Goal: Communication & Community: Participate in discussion

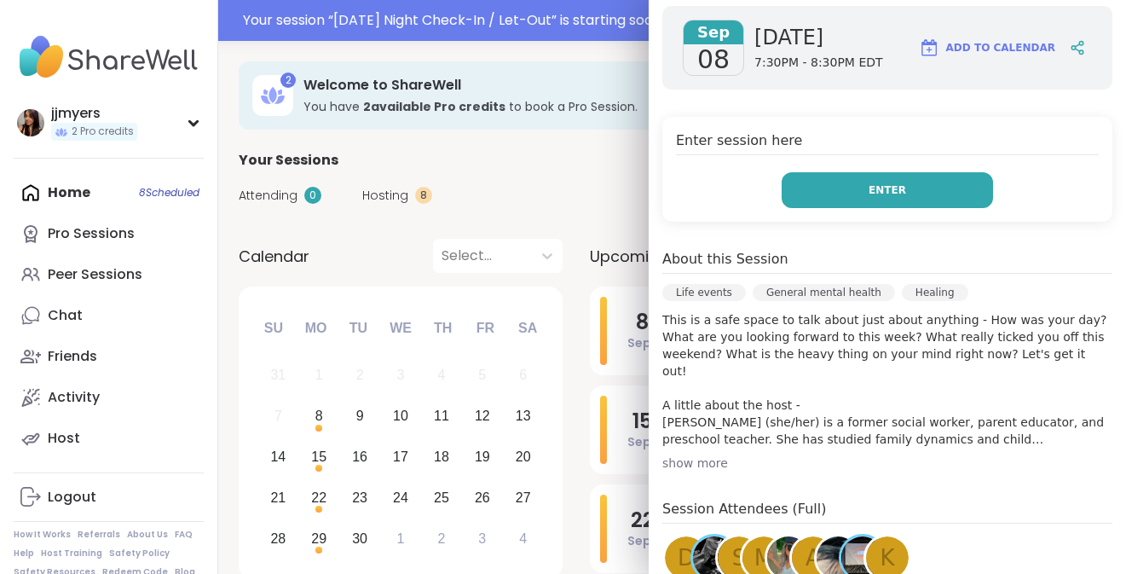
click at [913, 172] on button "Enter" at bounding box center [887, 190] width 211 height 36
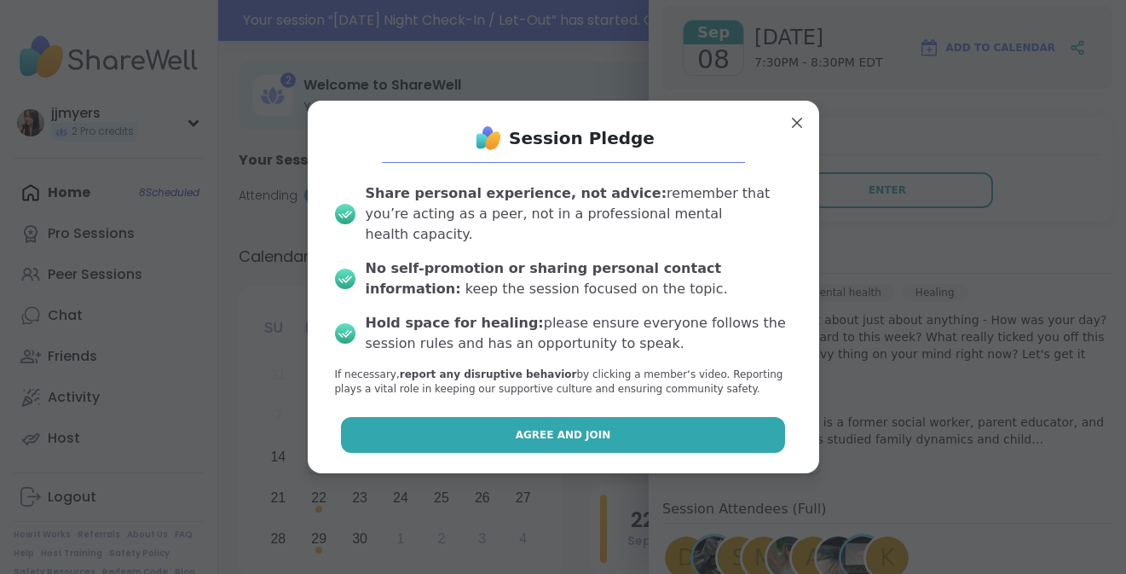
click at [643, 417] on button "Agree and Join" at bounding box center [563, 435] width 444 height 36
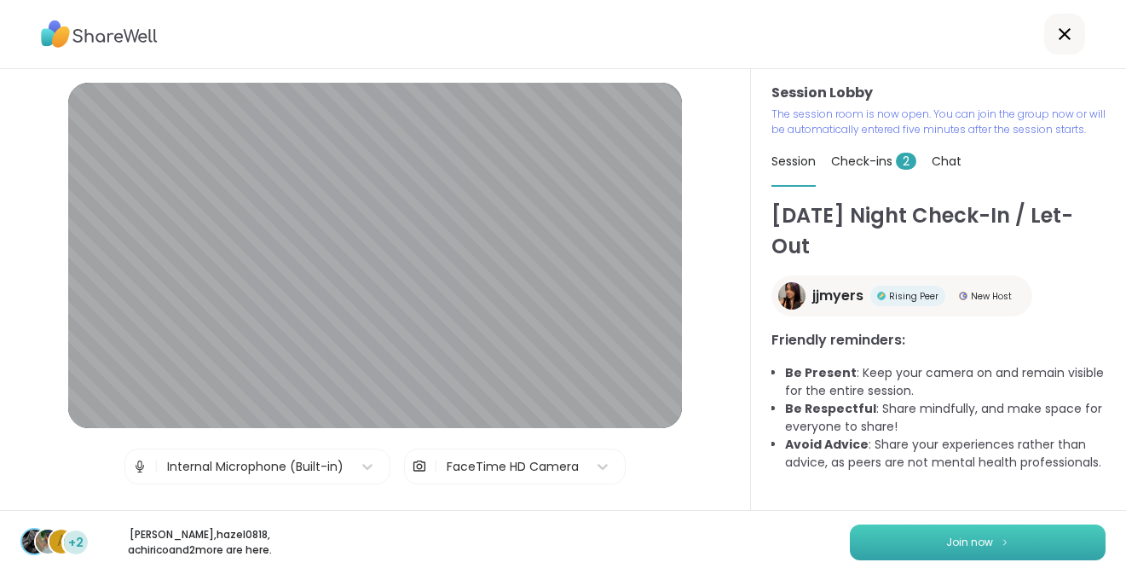
click at [1016, 547] on button "Join now" at bounding box center [978, 542] width 256 height 36
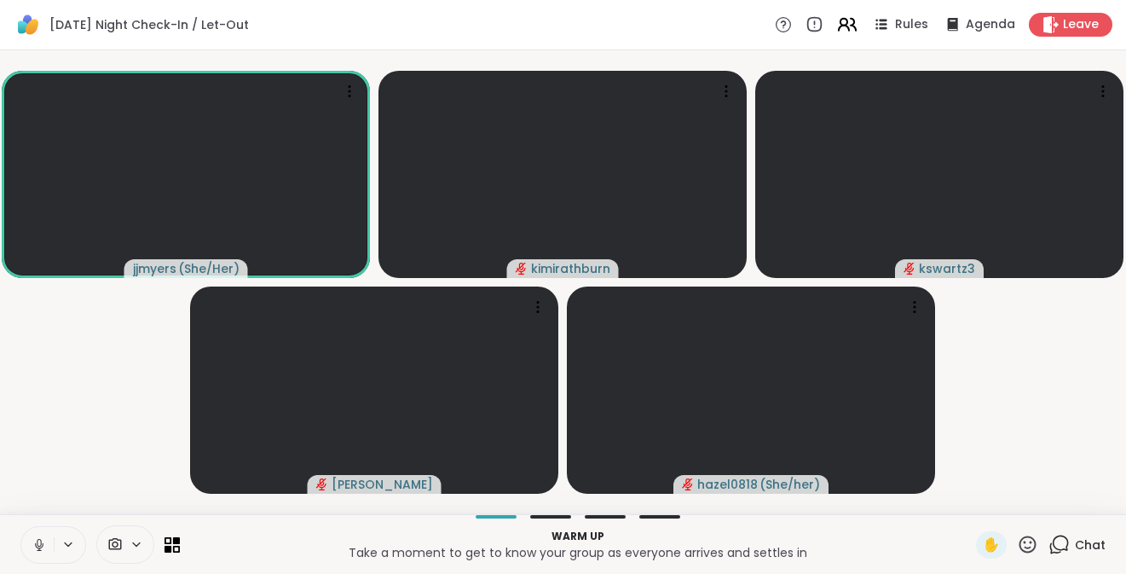
click at [843, 28] on icon at bounding box center [846, 24] width 21 height 21
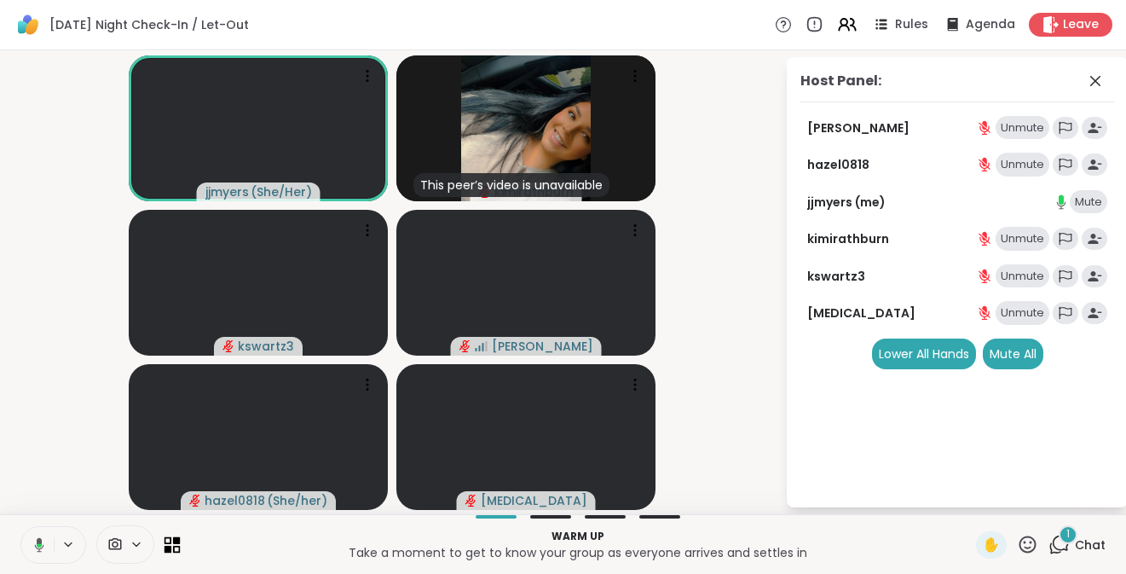
click at [178, 545] on icon at bounding box center [173, 544] width 16 height 16
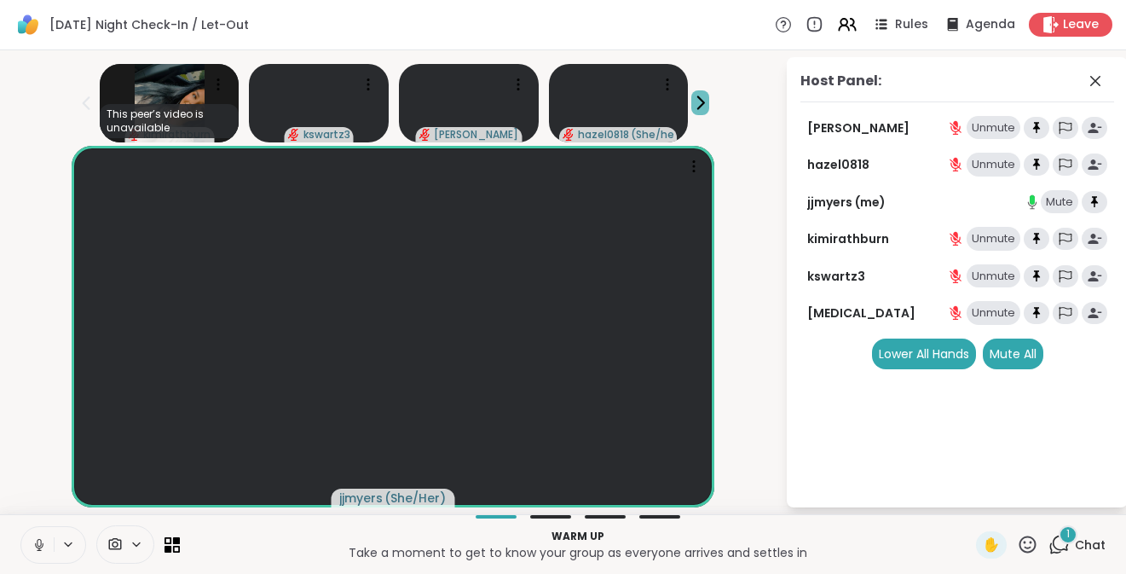
click at [698, 103] on icon at bounding box center [701, 103] width 6 height 12
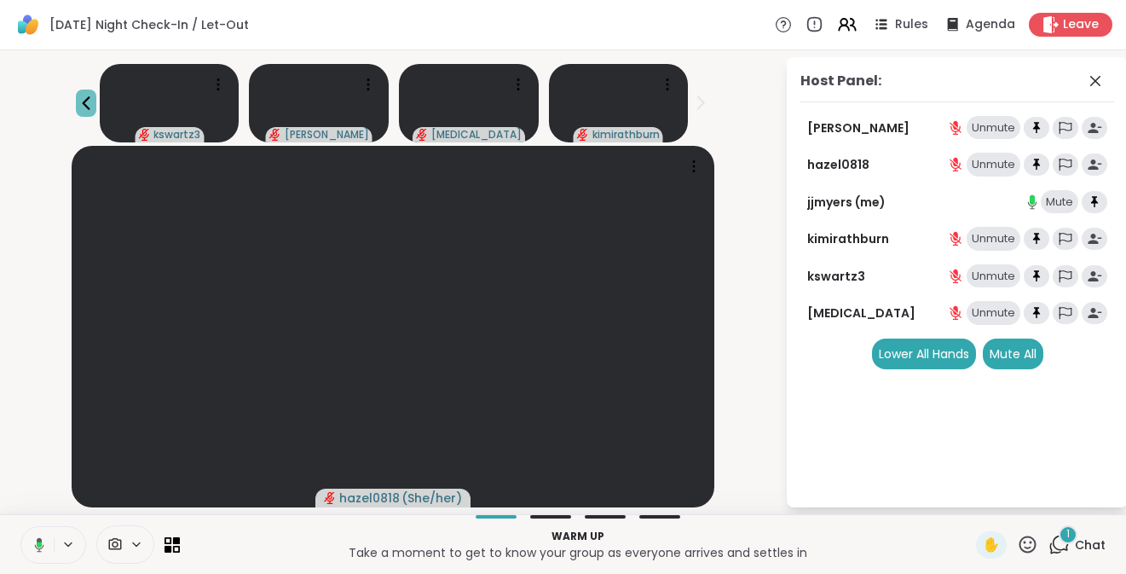
click at [82, 113] on icon at bounding box center [86, 103] width 20 height 20
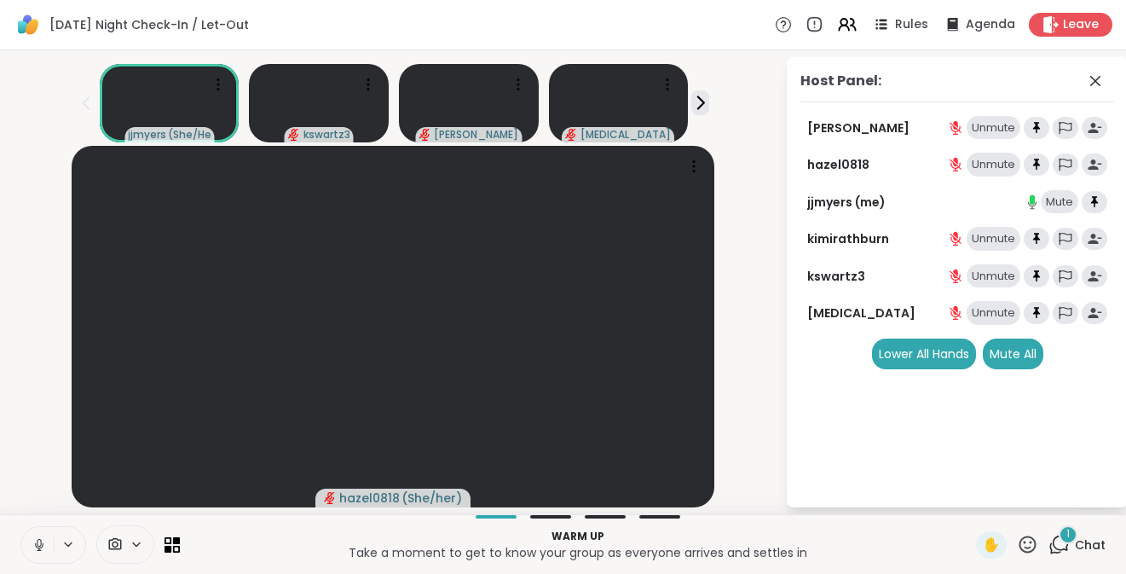
click at [1075, 539] on span "Chat" at bounding box center [1090, 544] width 31 height 17
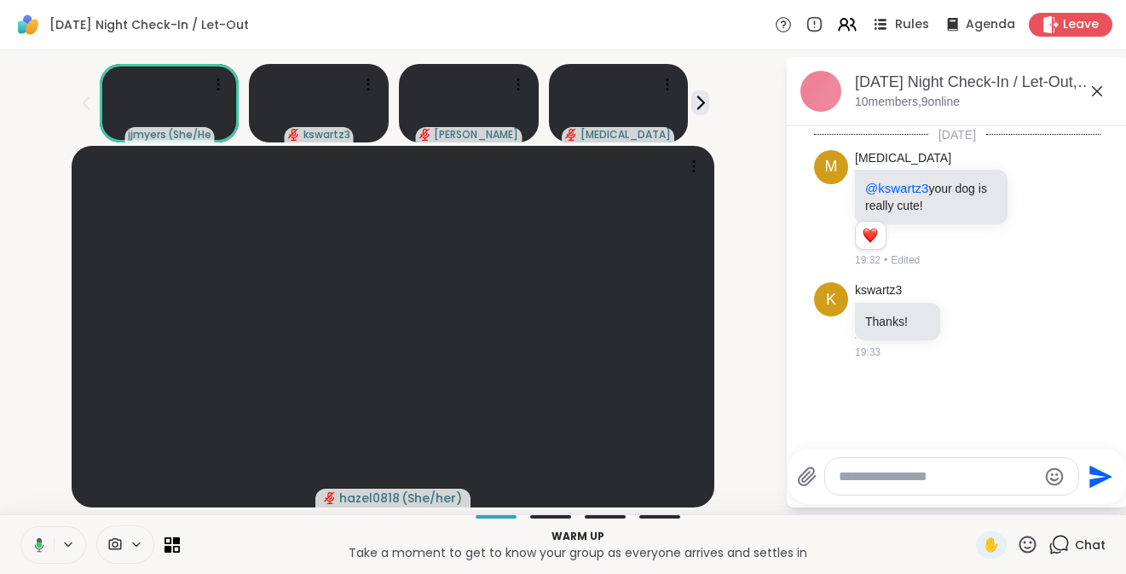
click at [909, 28] on span "Rules" at bounding box center [912, 25] width 35 height 18
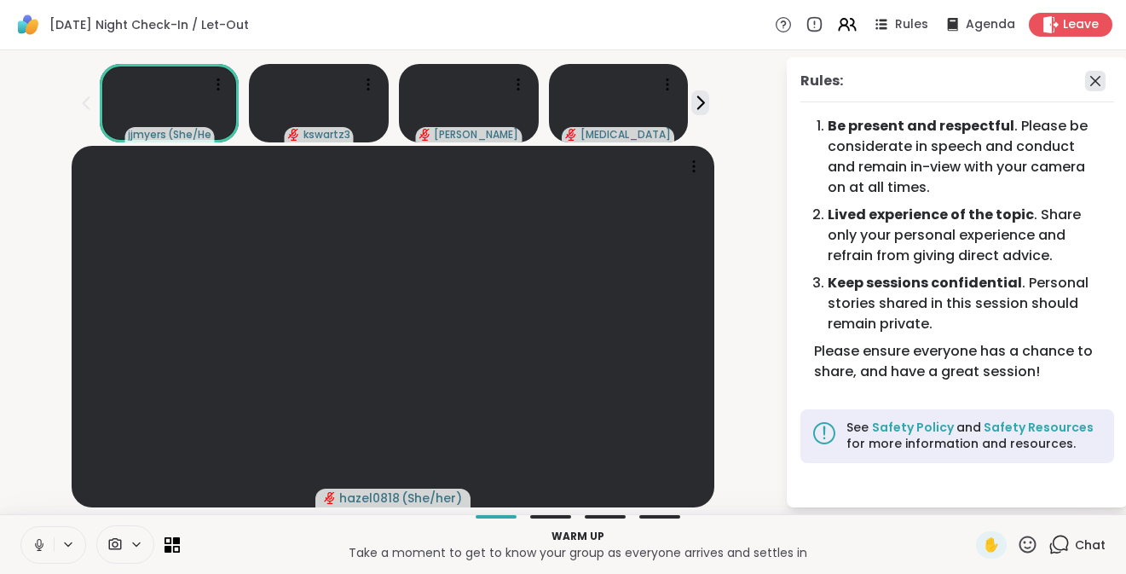
click at [1095, 87] on icon at bounding box center [1095, 81] width 20 height 20
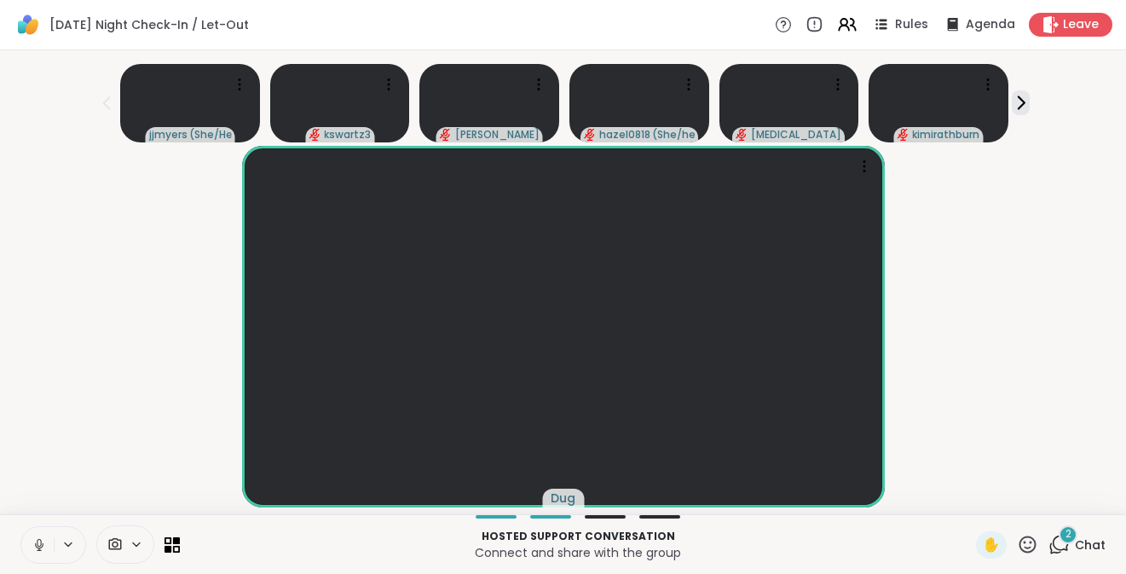
click at [1060, 557] on div "2 Chat" at bounding box center [1077, 544] width 57 height 27
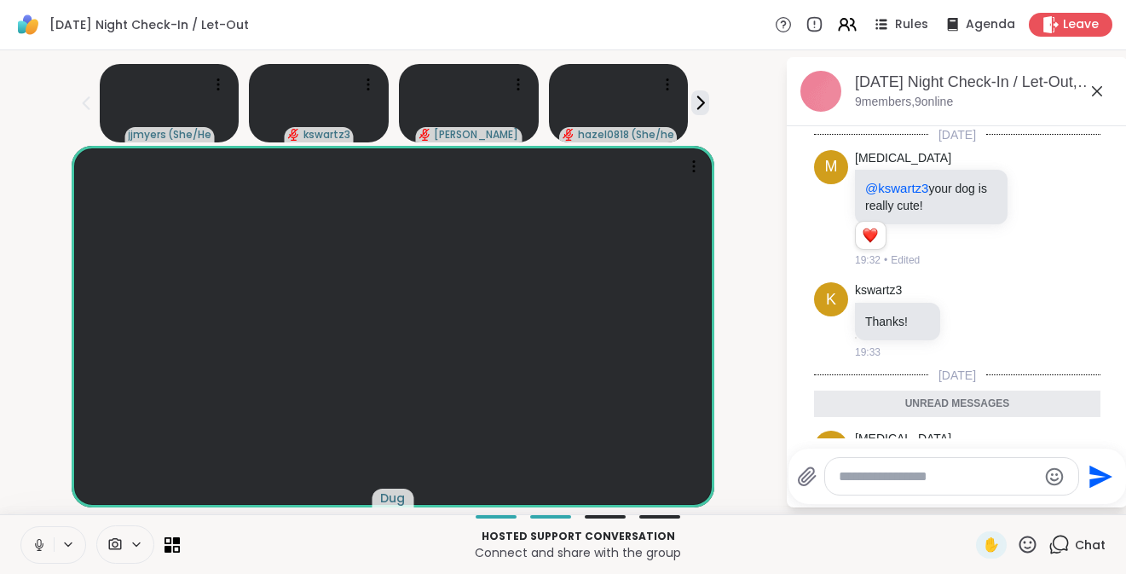
scroll to position [185, 0]
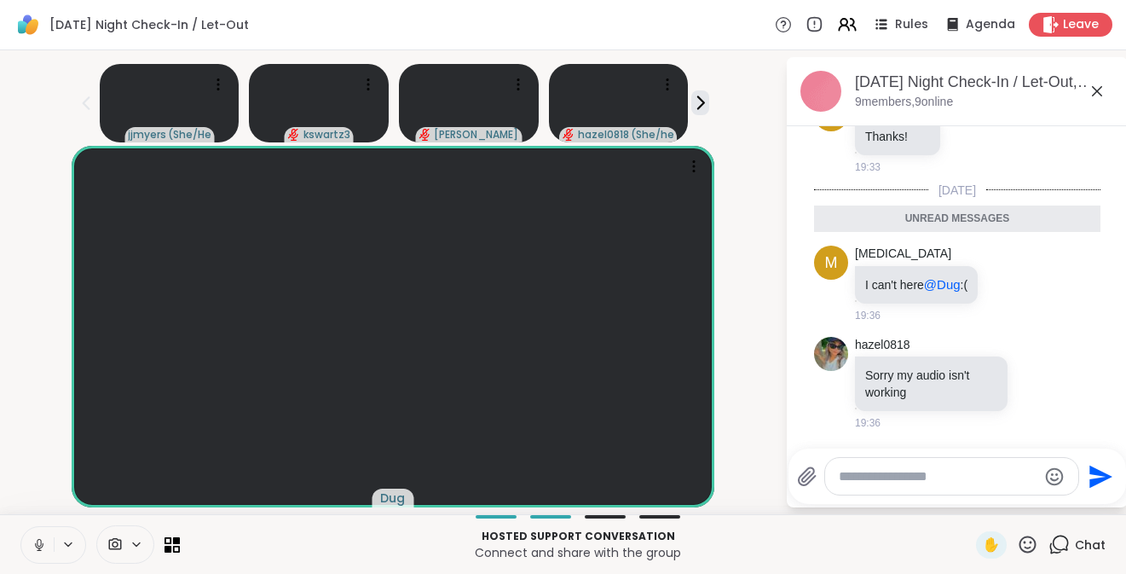
click at [910, 477] on textarea "Type your message" at bounding box center [938, 476] width 199 height 17
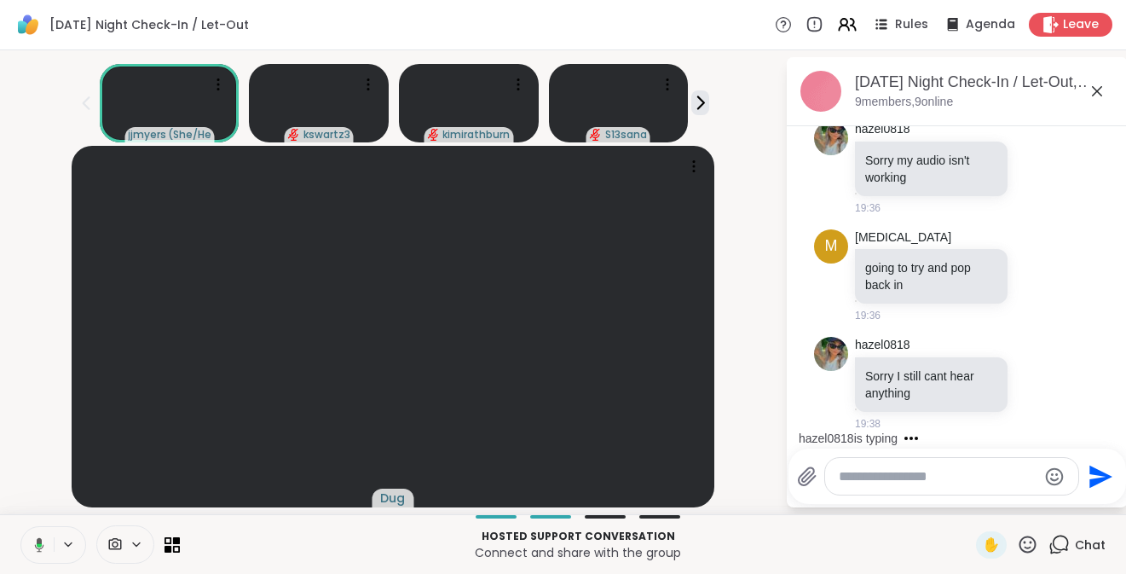
scroll to position [468, 0]
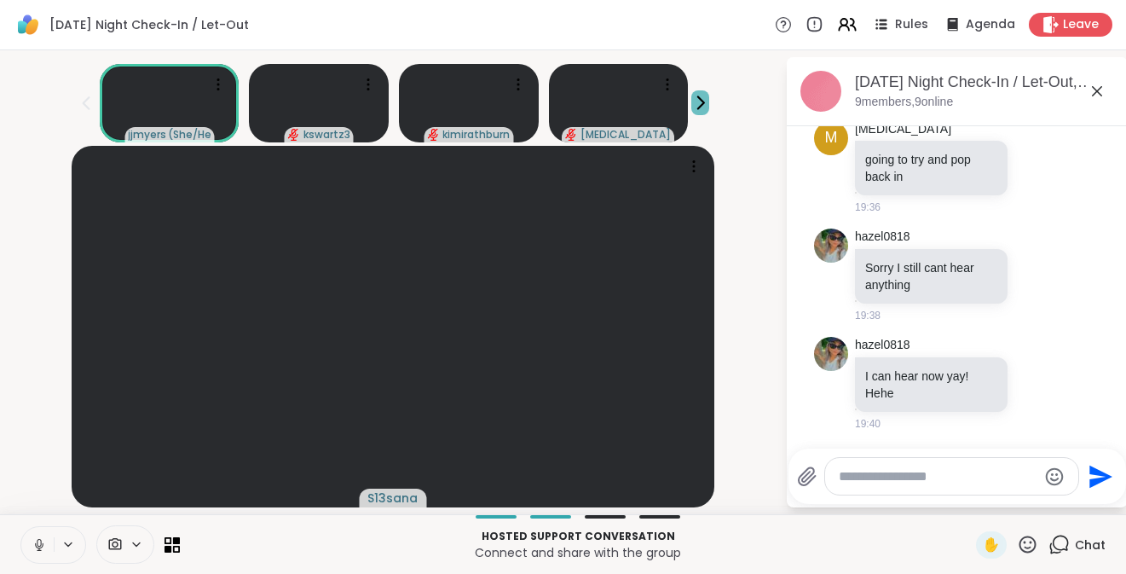
click at [696, 108] on icon at bounding box center [700, 103] width 18 height 18
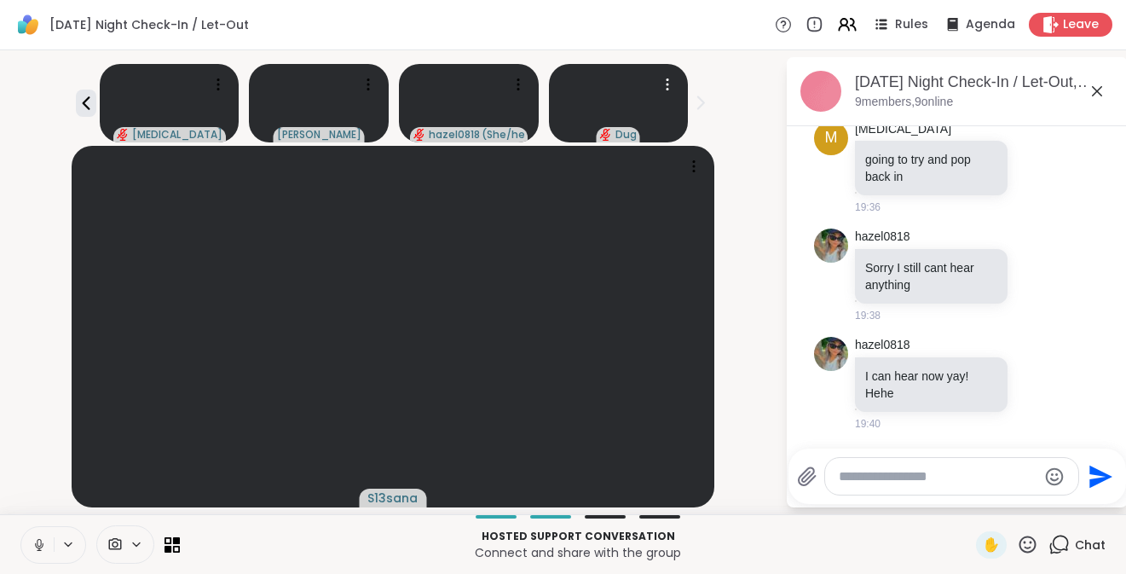
scroll to position [492, 0]
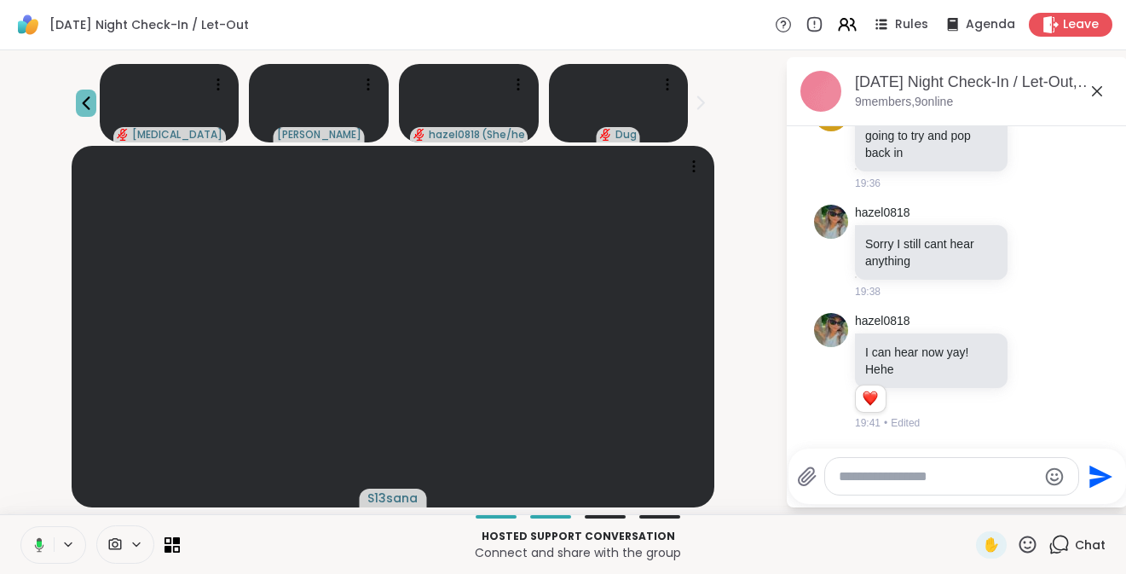
click at [76, 112] on icon at bounding box center [86, 103] width 20 height 20
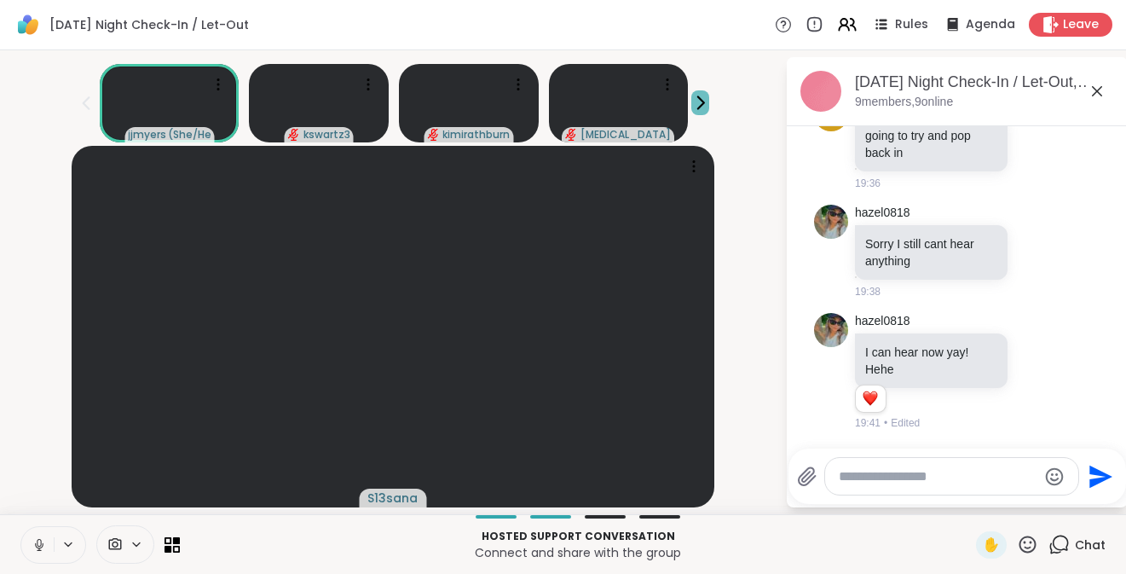
click at [692, 105] on icon at bounding box center [700, 103] width 18 height 18
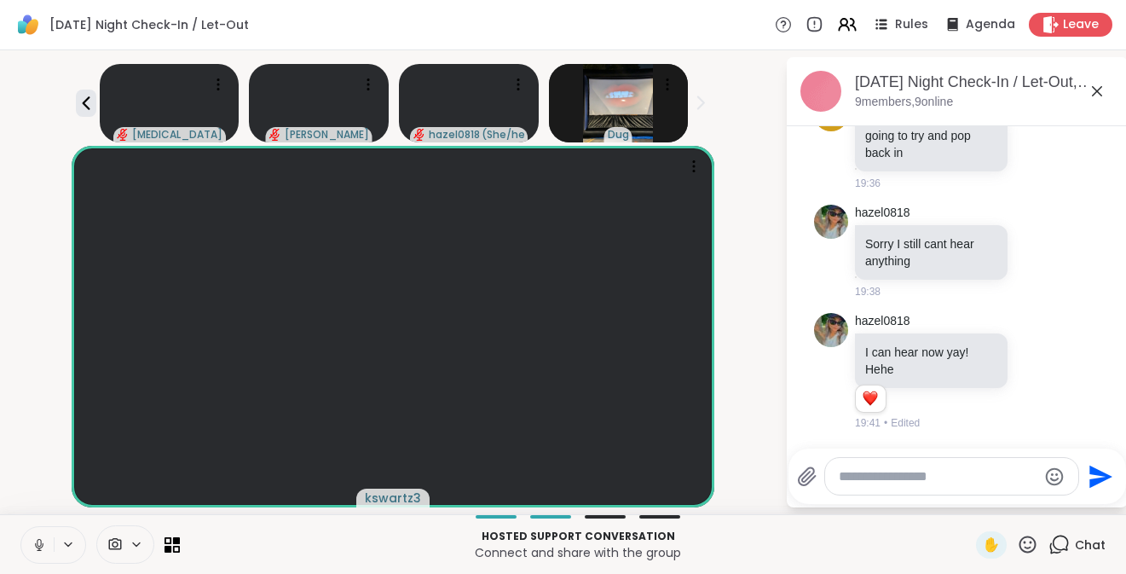
click at [32, 539] on icon at bounding box center [39, 544] width 15 height 15
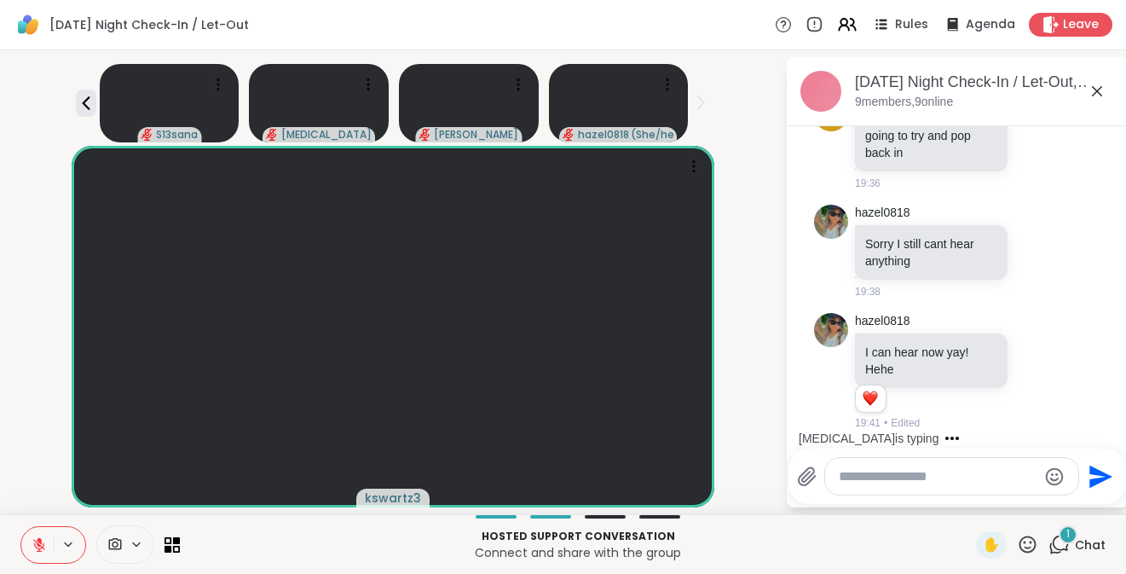
scroll to position [583, 0]
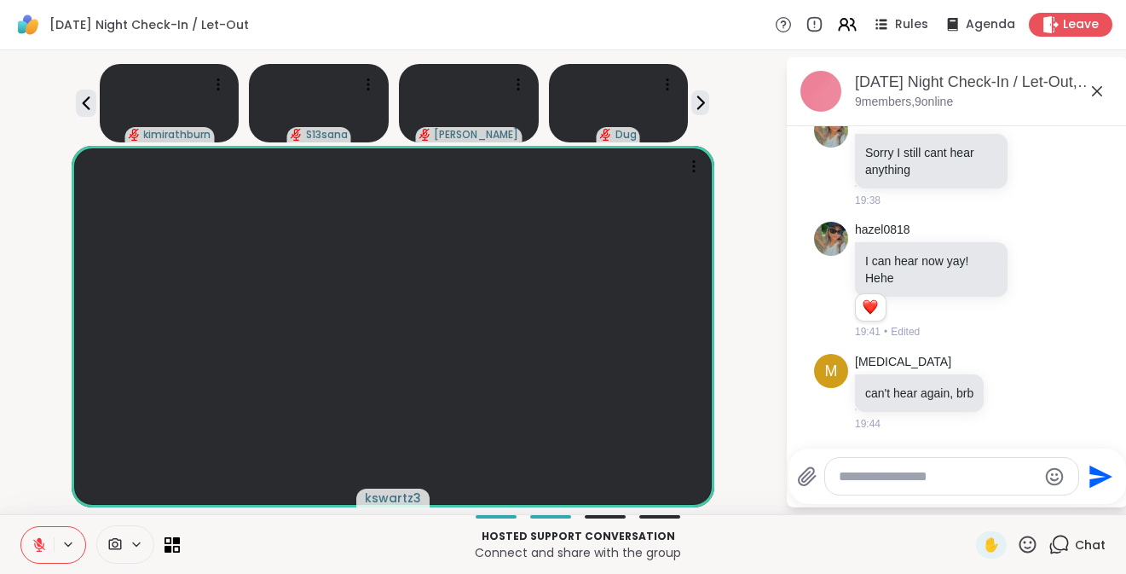
click at [35, 548] on icon at bounding box center [39, 544] width 15 height 15
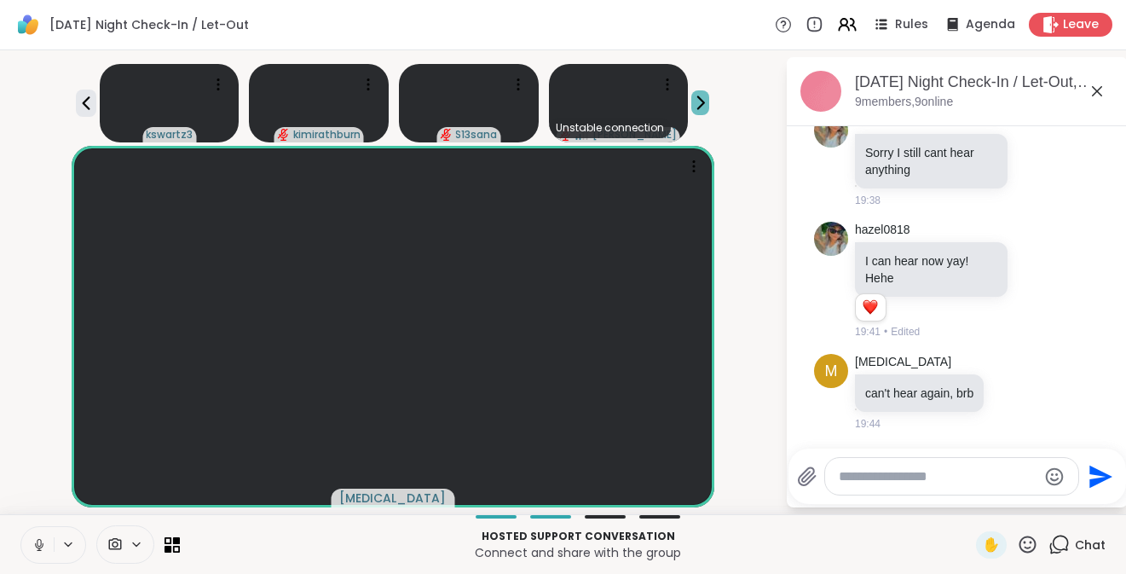
click at [698, 103] on icon at bounding box center [700, 103] width 18 height 18
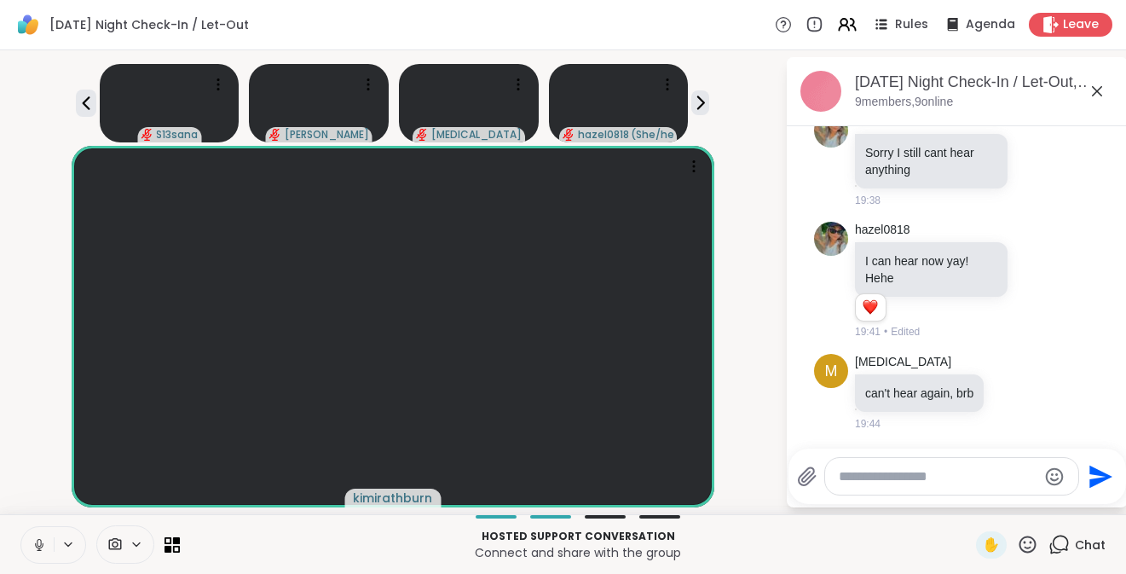
click at [36, 549] on icon at bounding box center [39, 544] width 15 height 15
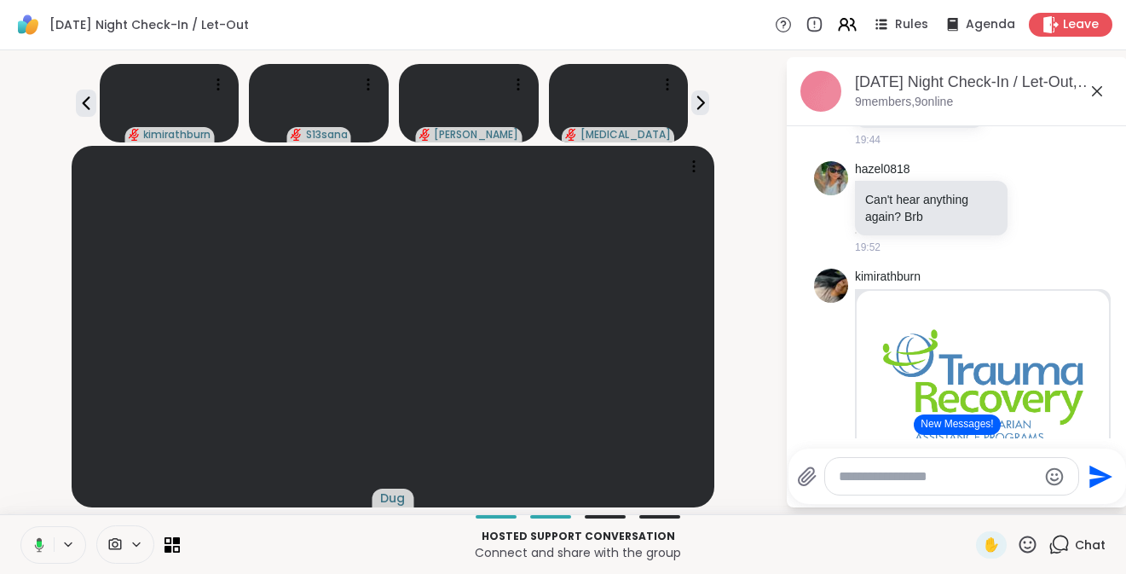
scroll to position [1275, 0]
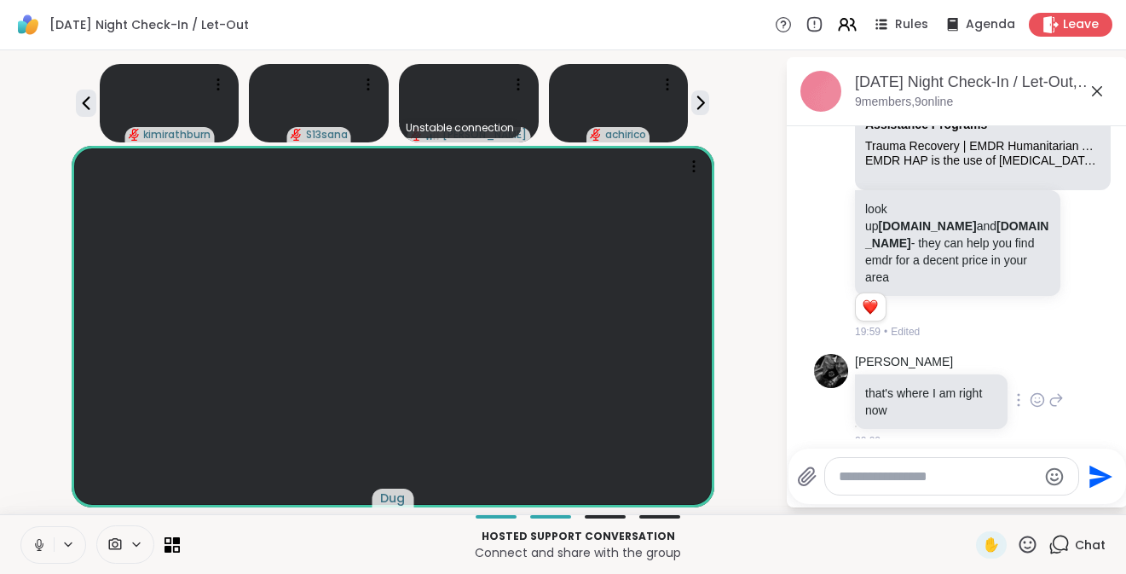
click at [1030, 391] on icon at bounding box center [1037, 399] width 15 height 17
click at [1030, 365] on div "Select Reaction: Heart" at bounding box center [1037, 372] width 15 height 15
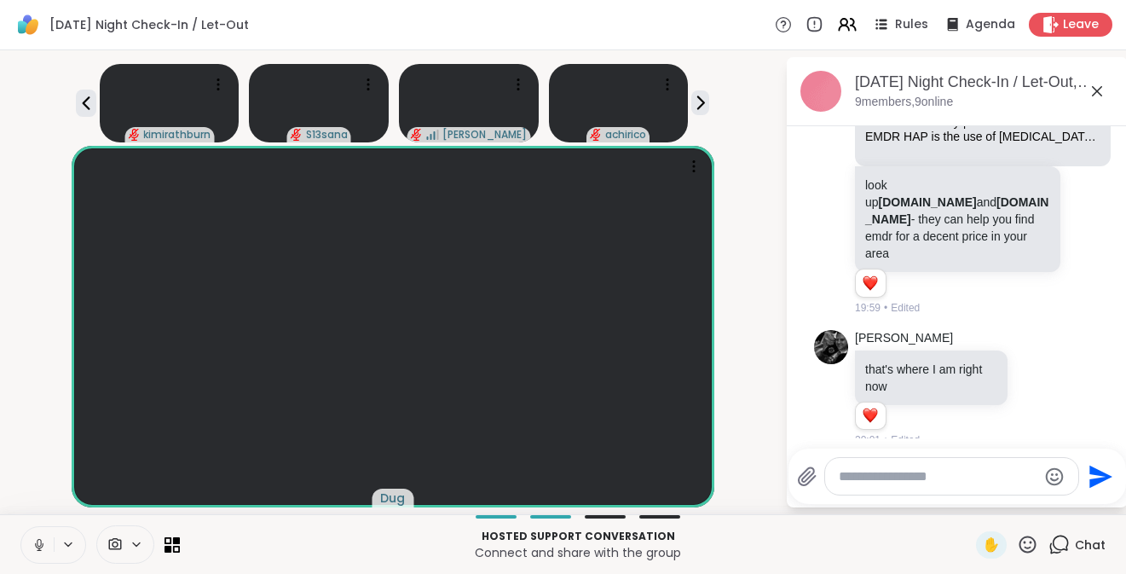
click at [971, 251] on div "look up [DOMAIN_NAME] and [DOMAIN_NAME] - they can help you find emdr for a dec…" at bounding box center [957, 219] width 205 height 106
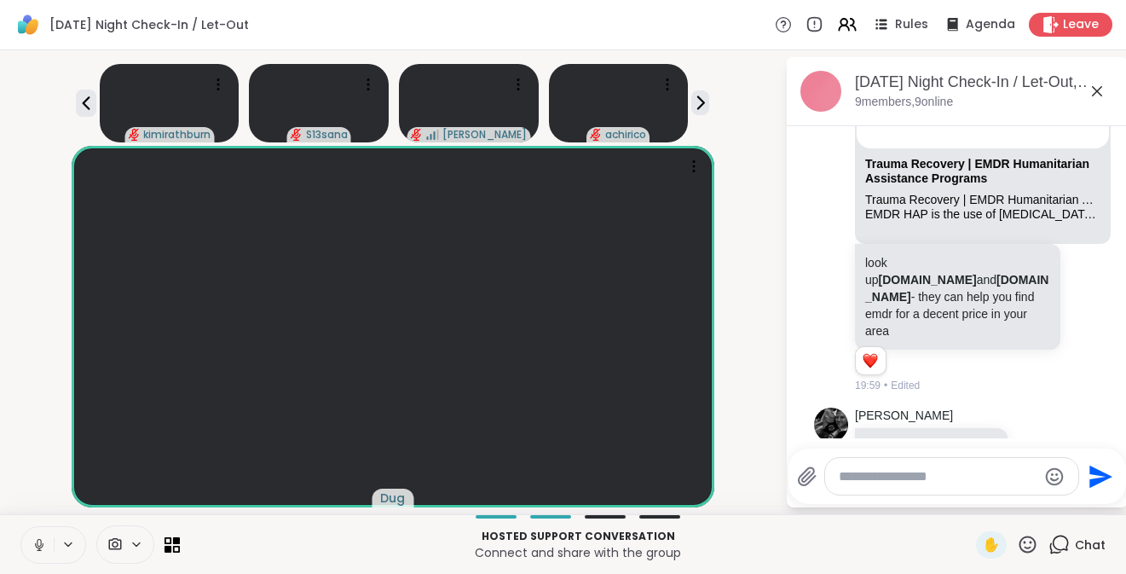
scroll to position [1191, 0]
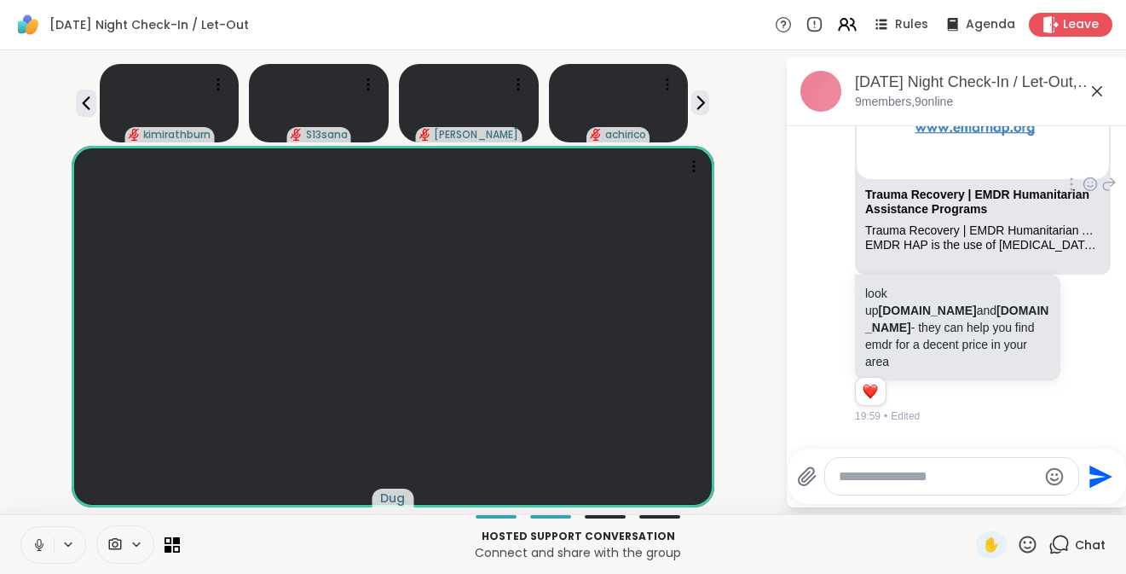
click at [1083, 180] on icon at bounding box center [1090, 184] width 15 height 17
click at [1079, 159] on button "Select Reaction: Heart" at bounding box center [1090, 157] width 34 height 34
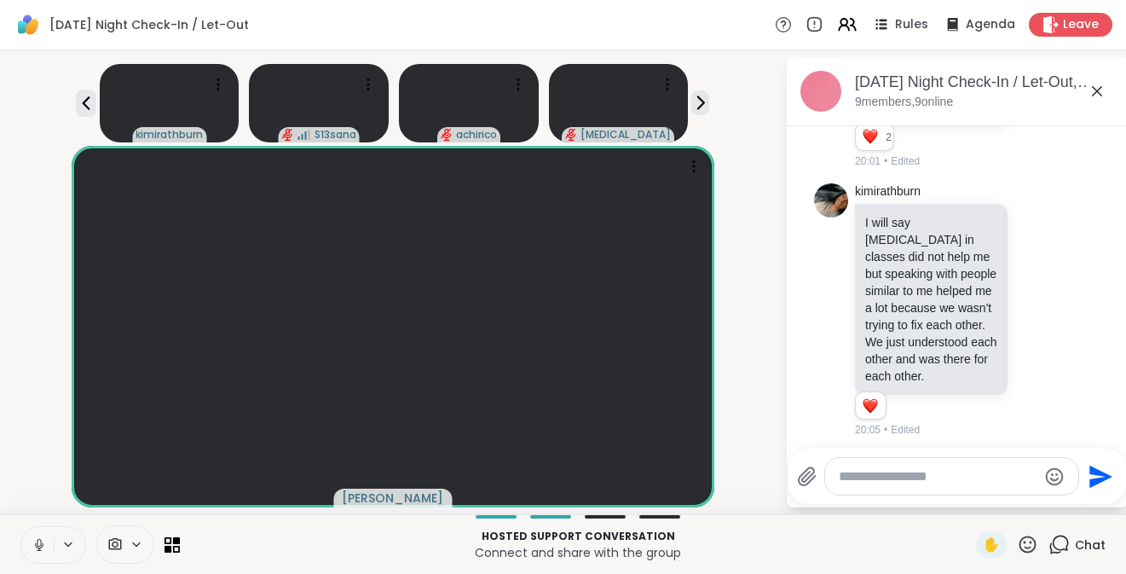
scroll to position [1602, 0]
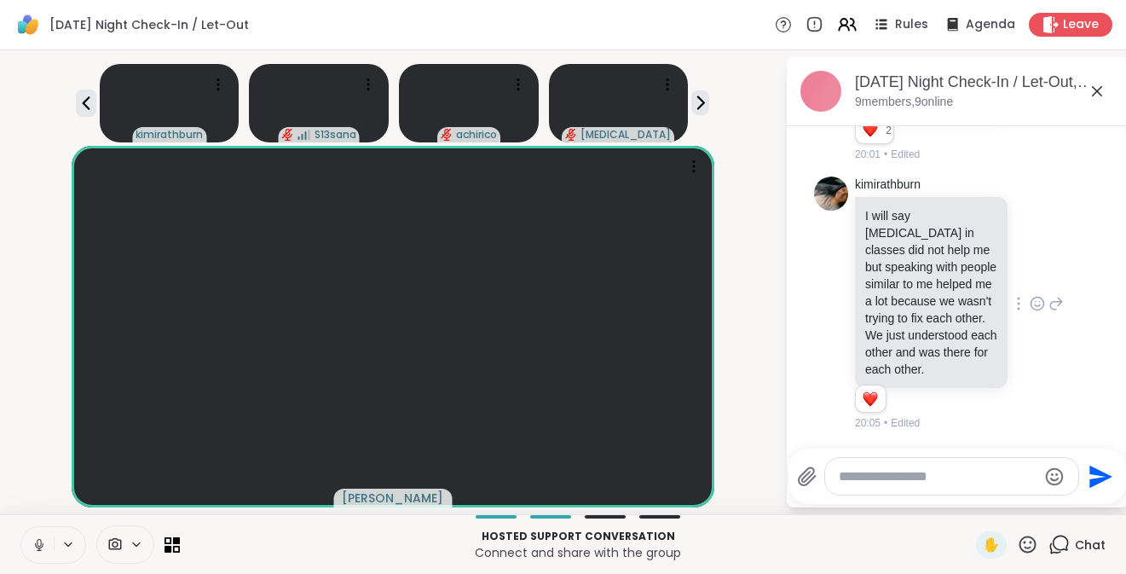
click at [1030, 295] on icon at bounding box center [1037, 303] width 15 height 17
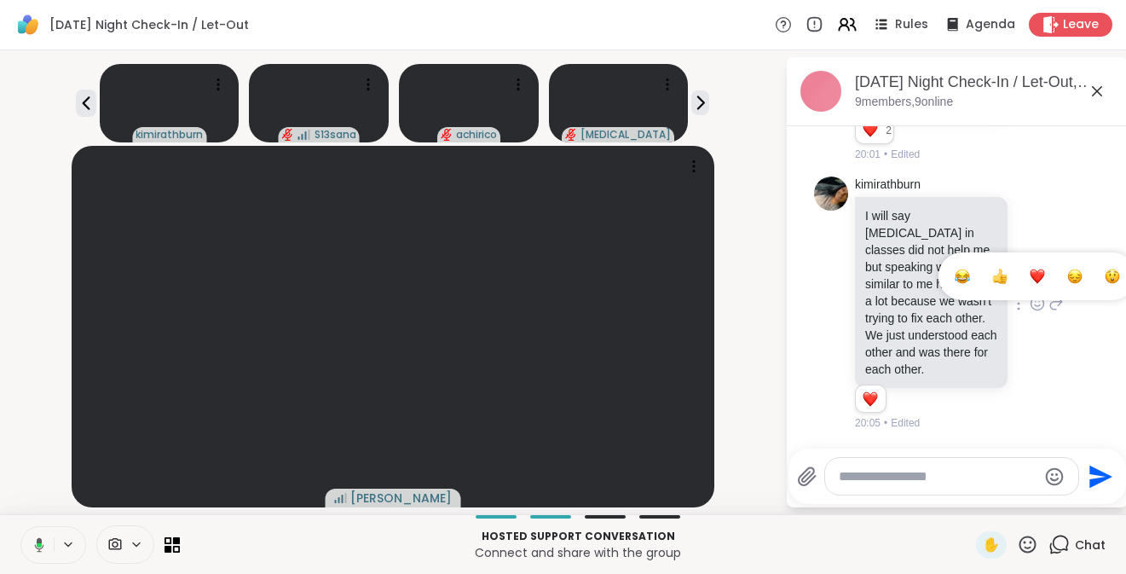
click at [1030, 269] on div "Select Reaction: Heart" at bounding box center [1037, 276] width 15 height 15
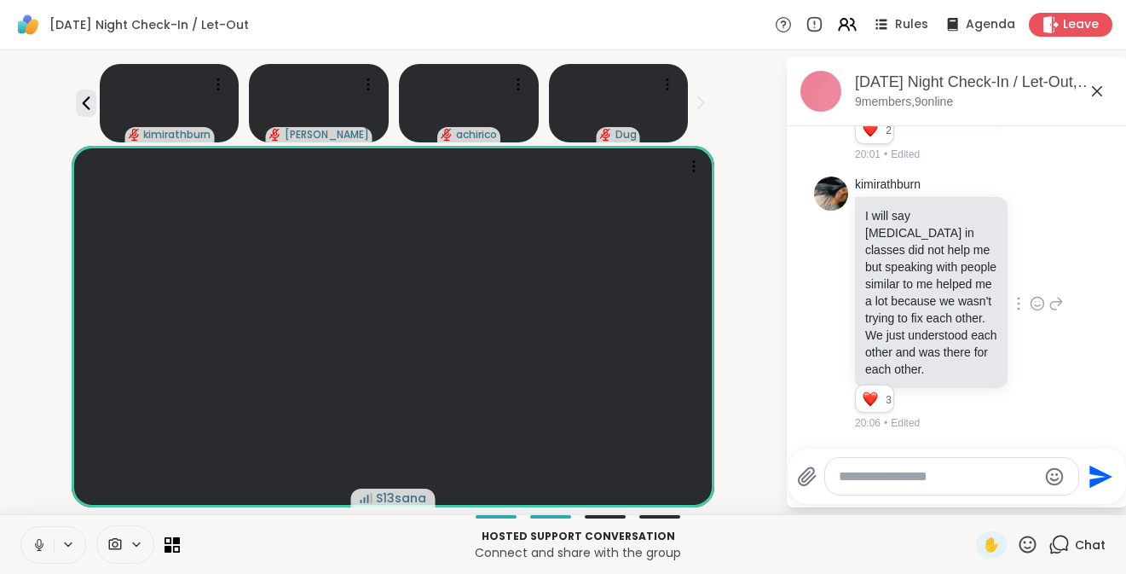
click at [988, 478] on textarea "Type your message" at bounding box center [938, 476] width 199 height 17
type textarea "**********"
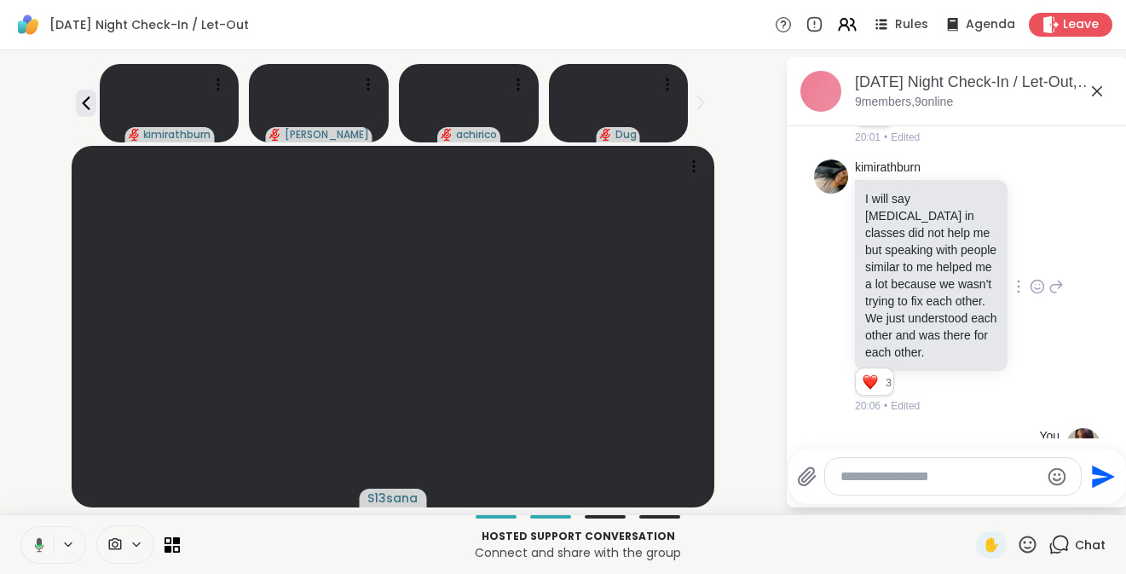
scroll to position [1710, 0]
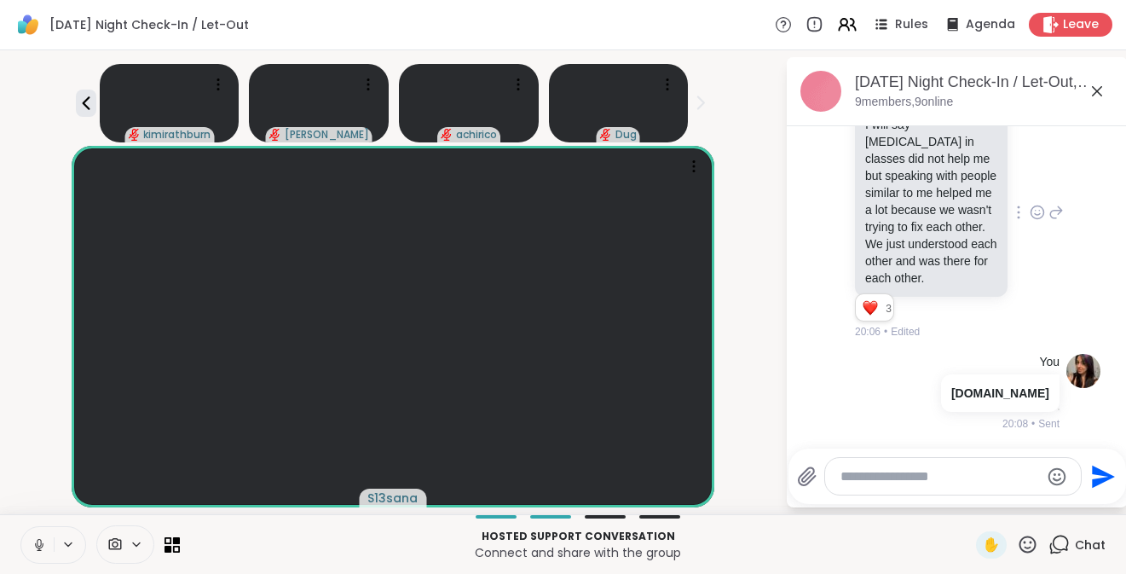
click at [893, 477] on textarea "Type your message" at bounding box center [940, 476] width 199 height 17
paste textarea "**********"
type textarea "**********"
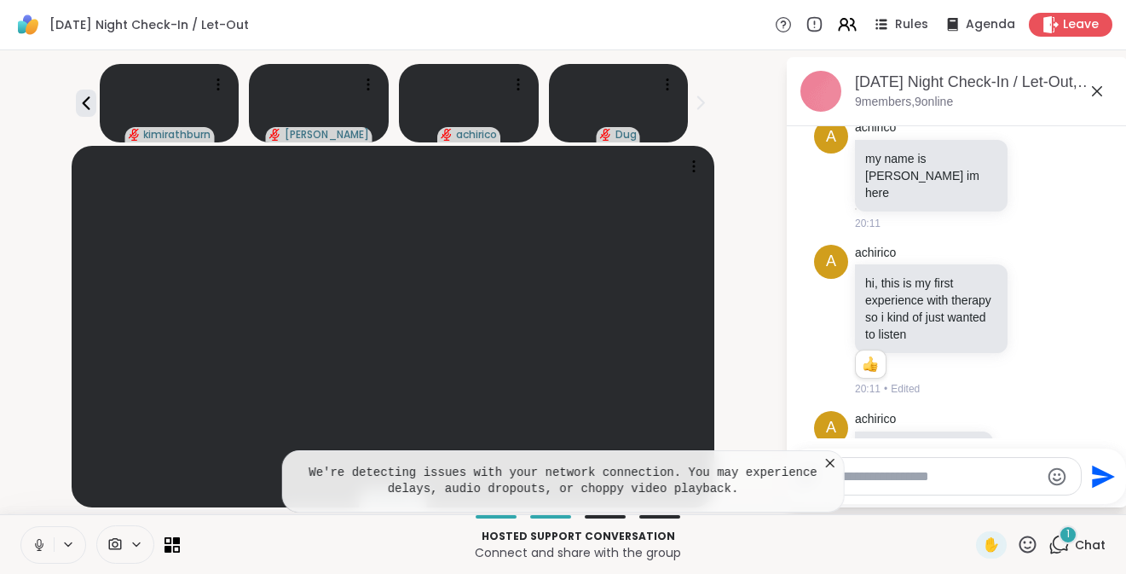
scroll to position [2496, 0]
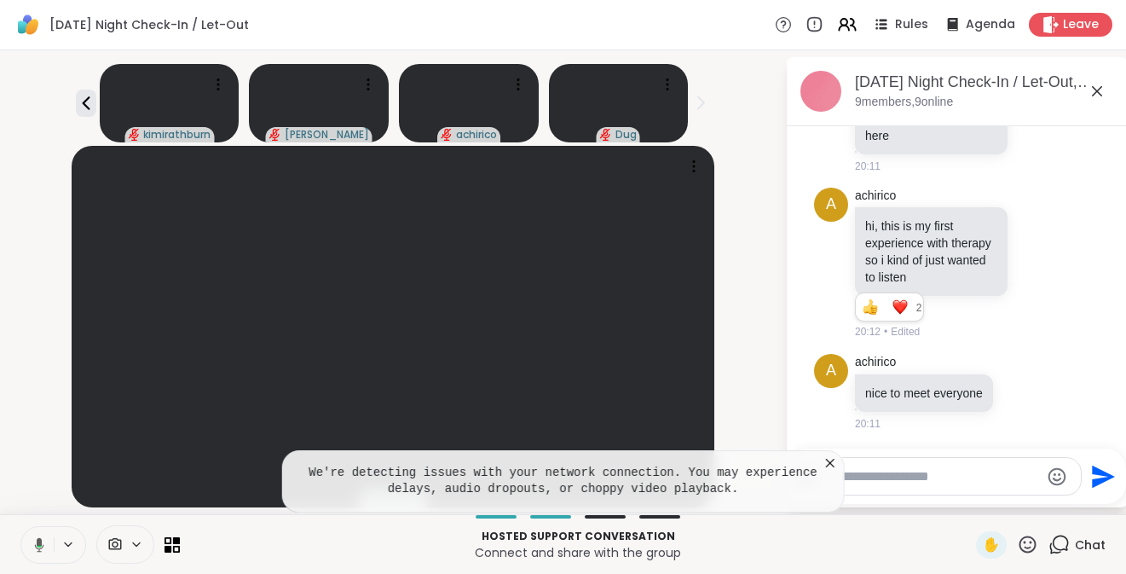
click at [832, 464] on icon at bounding box center [830, 462] width 17 height 17
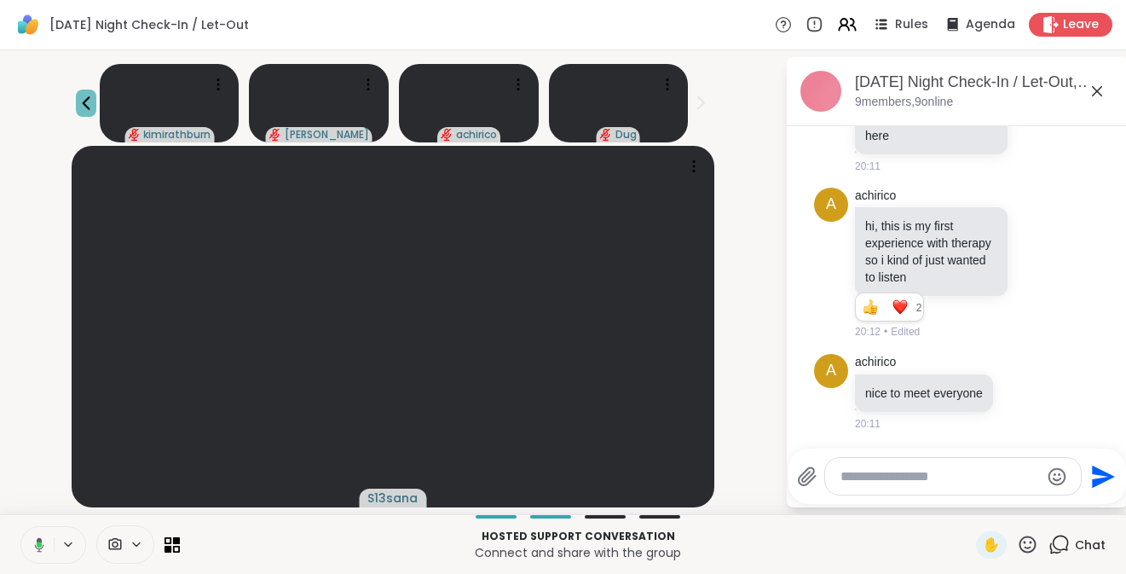
click at [86, 111] on icon at bounding box center [86, 103] width 20 height 20
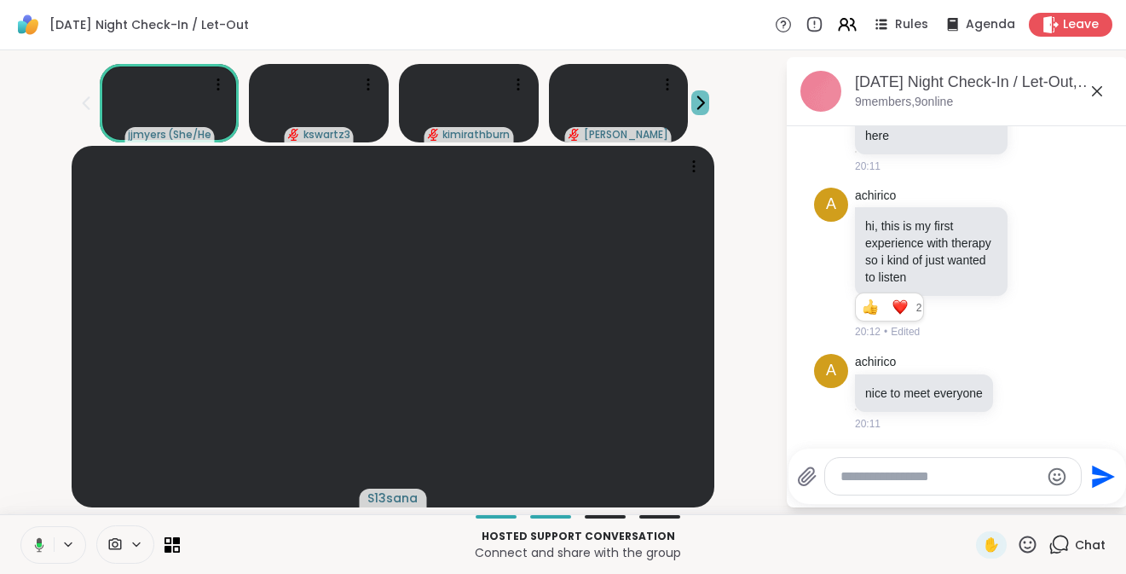
click at [698, 111] on icon at bounding box center [700, 103] width 18 height 18
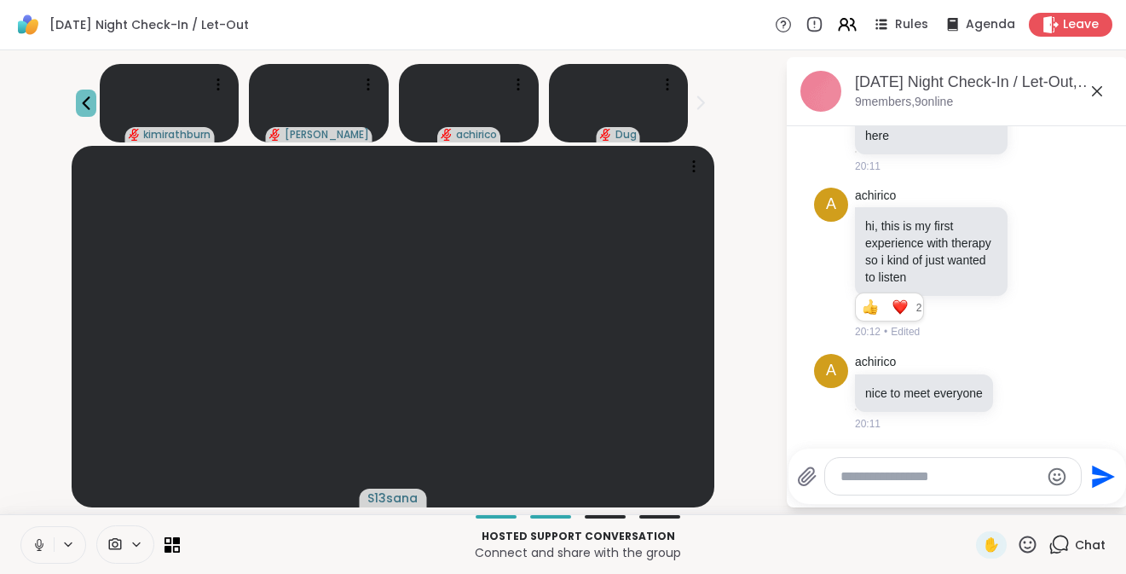
click at [76, 109] on icon at bounding box center [86, 103] width 20 height 20
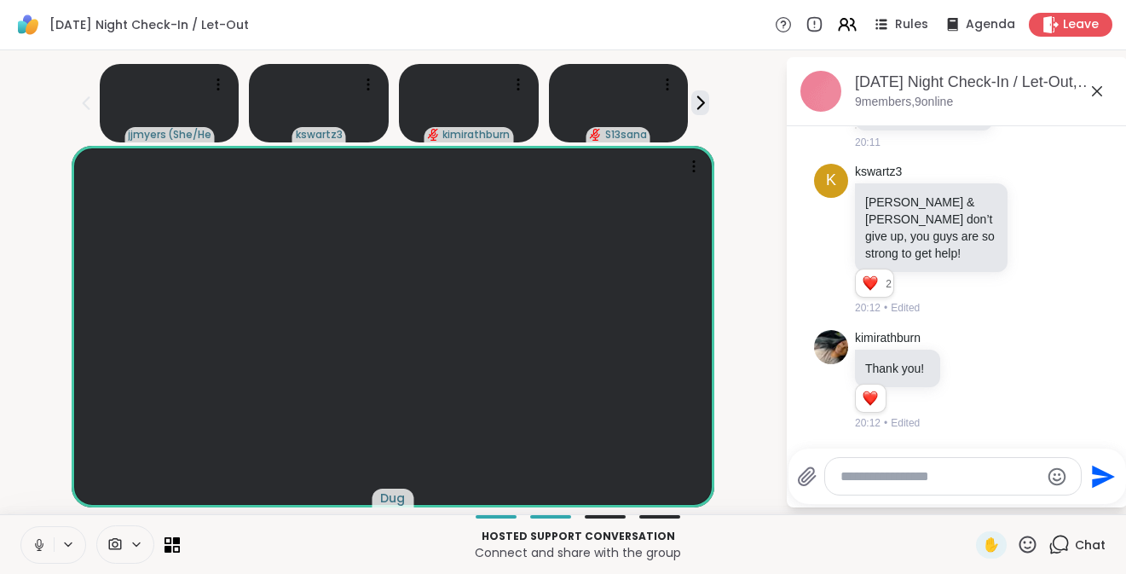
scroll to position [2801, 0]
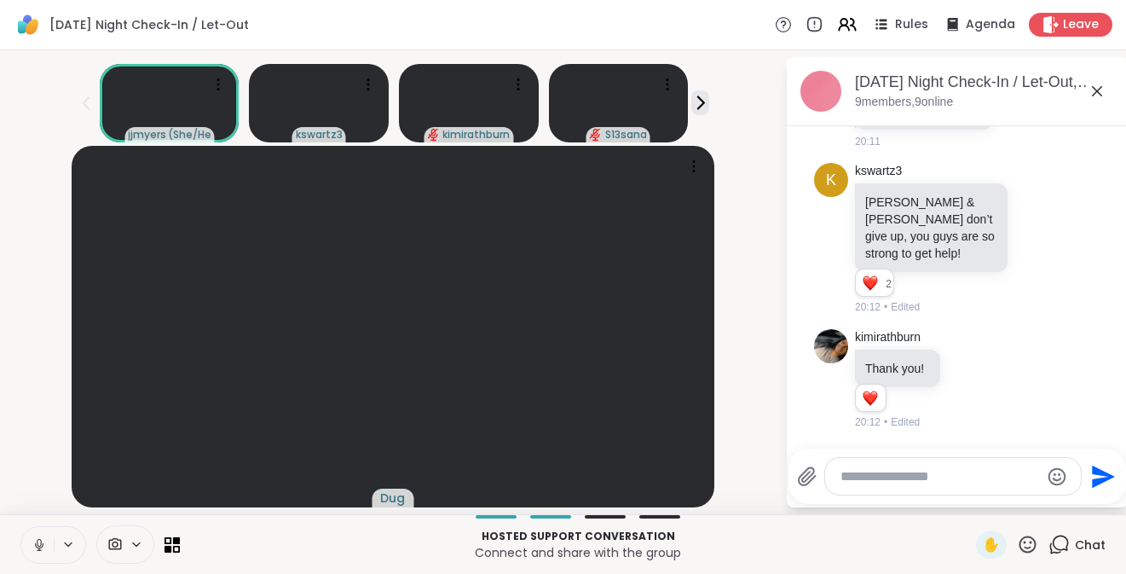
click at [932, 477] on textarea "Type your message" at bounding box center [940, 476] width 199 height 17
paste textarea "**********"
type textarea "**********"
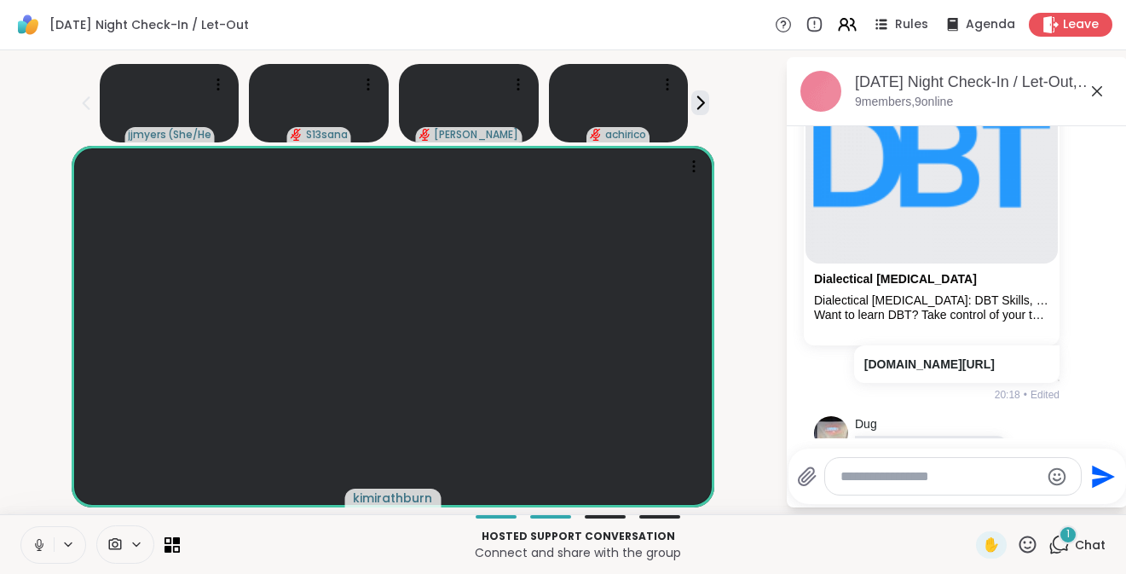
scroll to position [3330, 0]
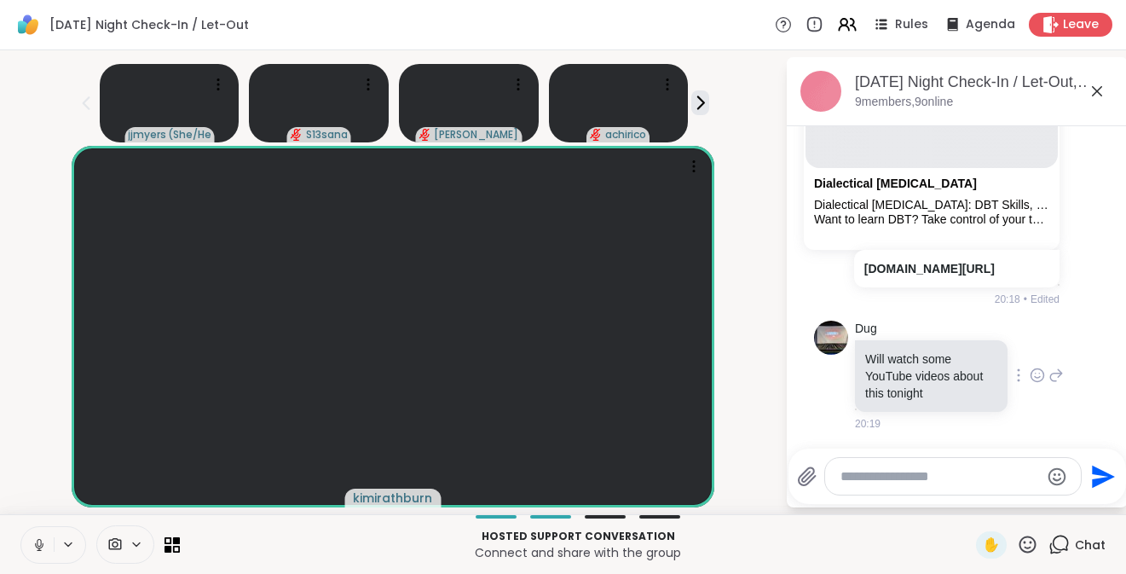
click at [1030, 374] on icon at bounding box center [1037, 375] width 15 height 17
click at [1030, 351] on div "Select Reaction: Heart" at bounding box center [1037, 347] width 15 height 15
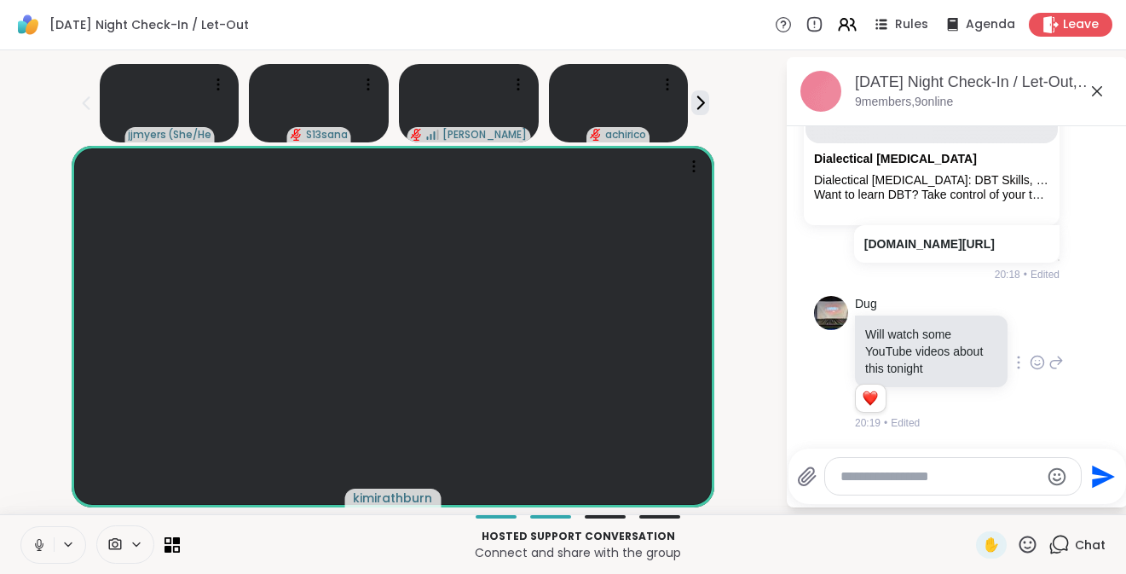
scroll to position [3354, 0]
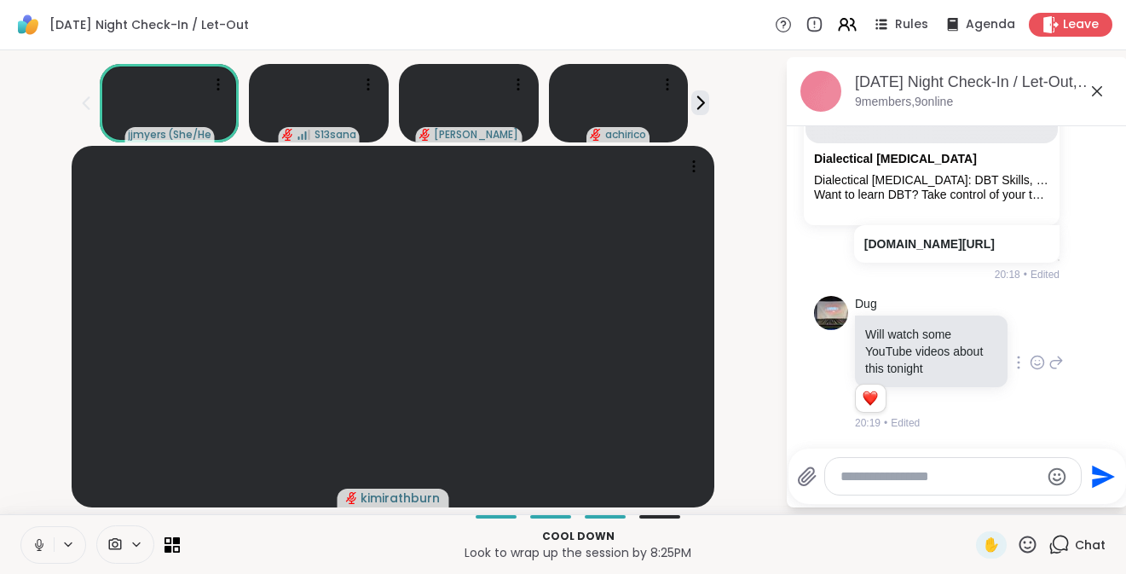
click at [710, 99] on div "jjmyers ( She/Her ) S13sana [PERSON_NAME]" at bounding box center [392, 99] width 765 height 85
click at [708, 99] on icon at bounding box center [700, 103] width 18 height 18
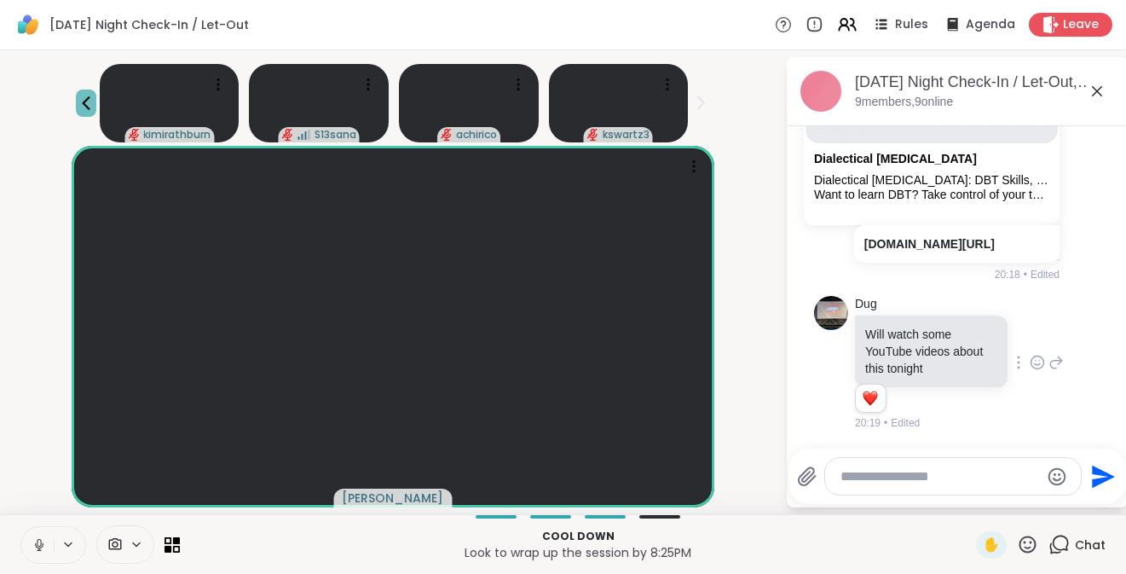
click at [83, 107] on icon at bounding box center [86, 103] width 20 height 20
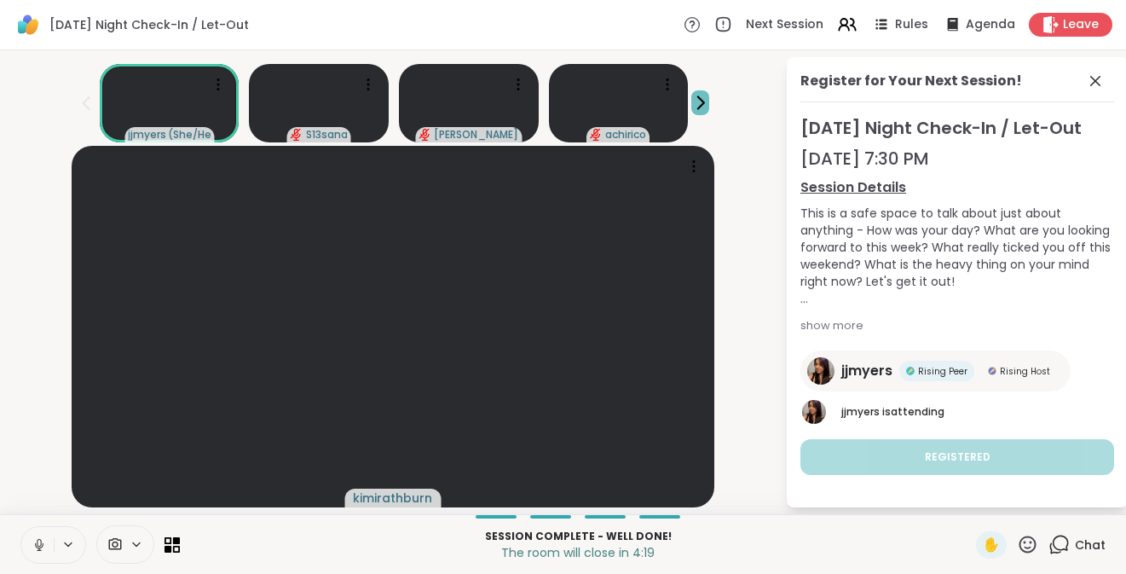
click at [699, 104] on icon at bounding box center [700, 103] width 18 height 18
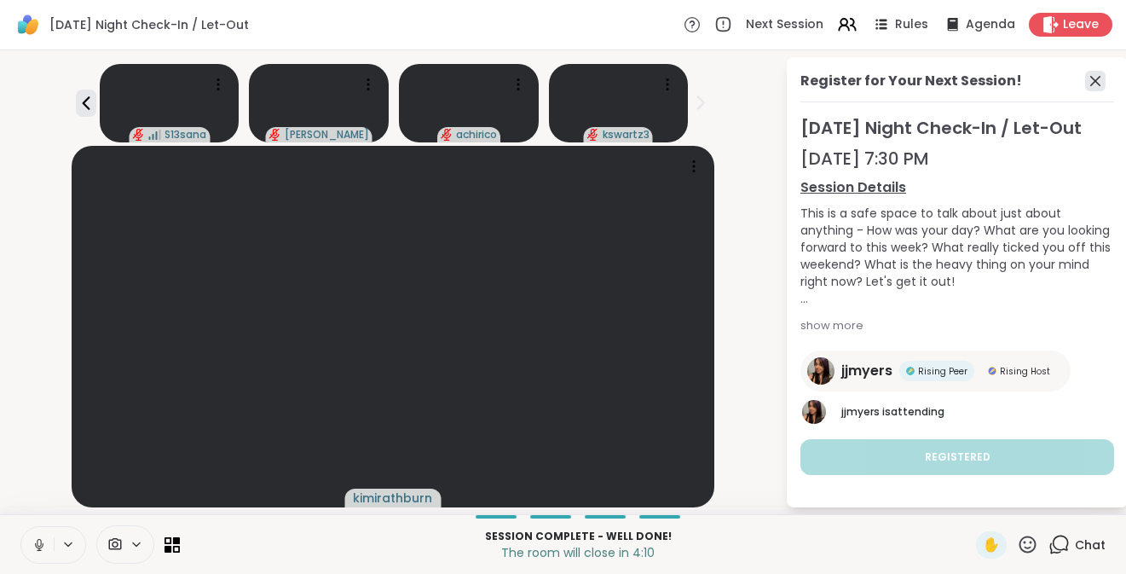
click at [1092, 90] on icon at bounding box center [1095, 81] width 20 height 20
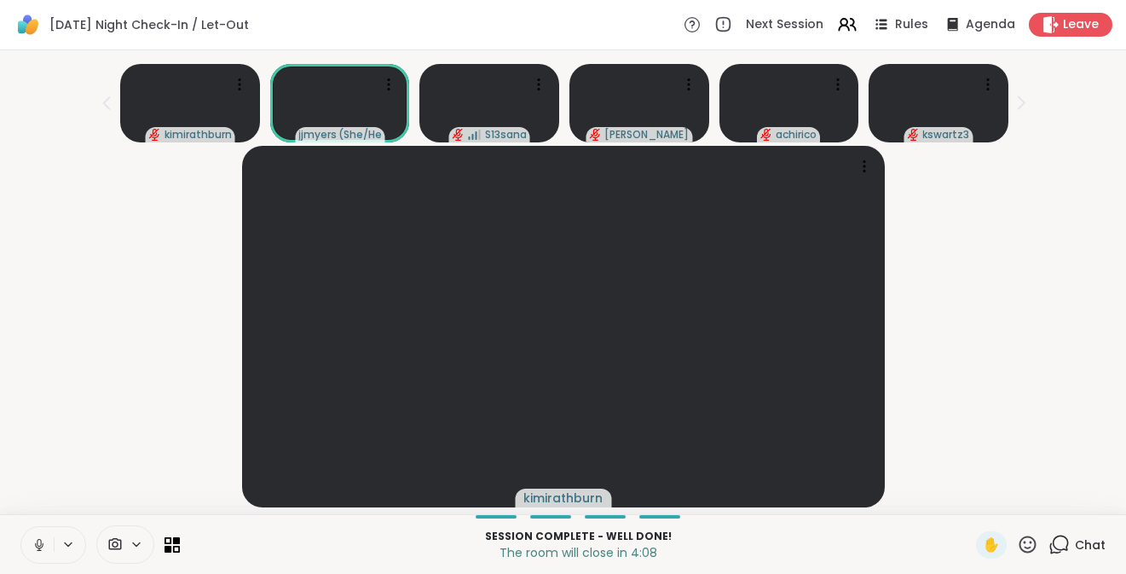
click at [1075, 547] on span "Chat" at bounding box center [1090, 544] width 31 height 17
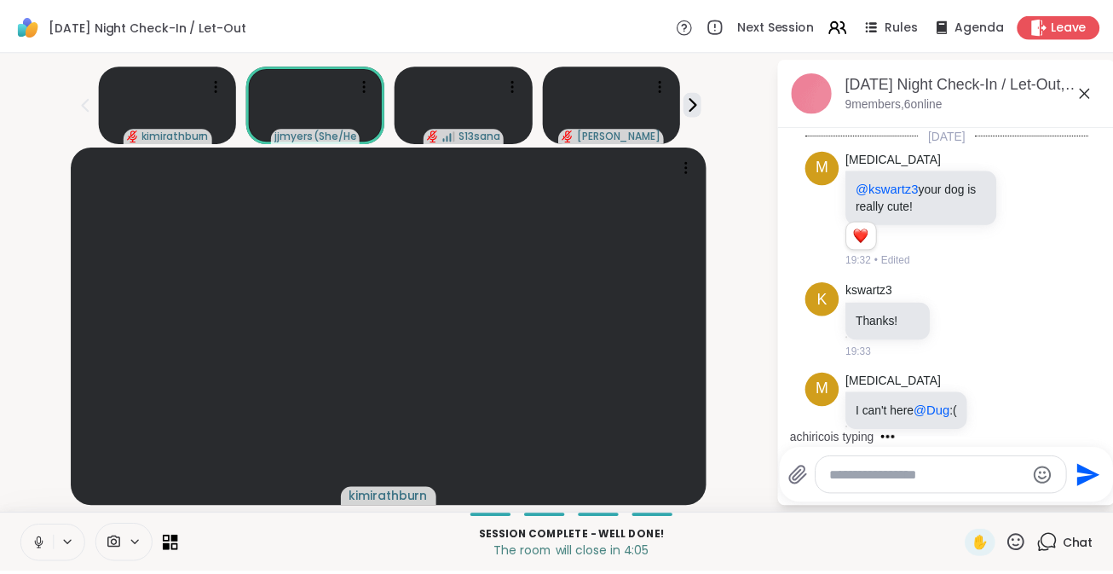
scroll to position [3463, 0]
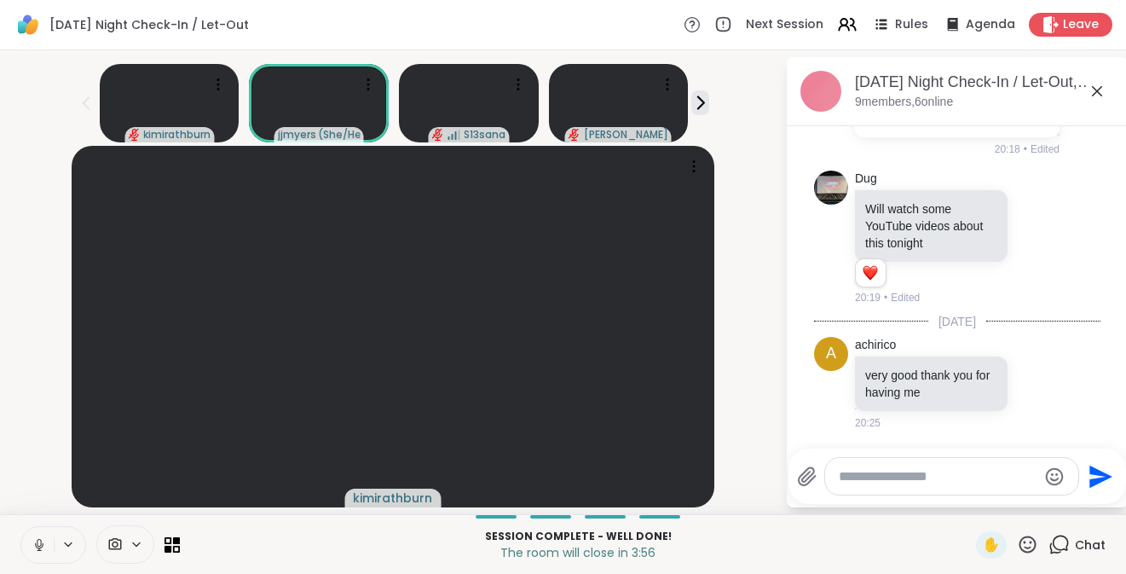
click at [771, 334] on div "kimirathburn" at bounding box center [392, 326] width 765 height 361
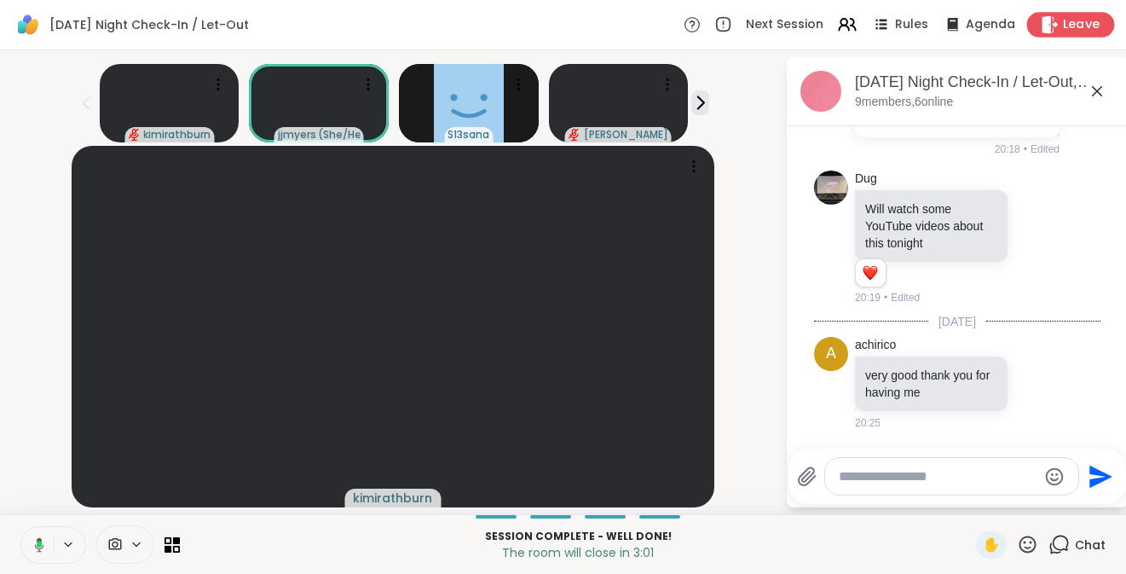
click at [1063, 31] on span "Leave" at bounding box center [1082, 25] width 38 height 18
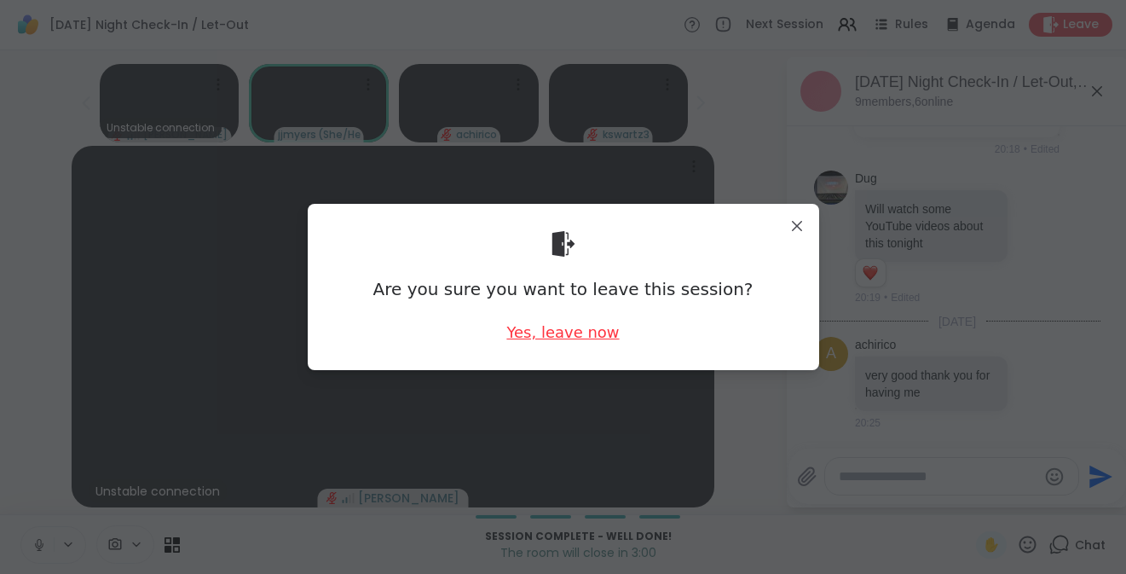
click at [585, 336] on div "Yes, leave now" at bounding box center [562, 331] width 113 height 21
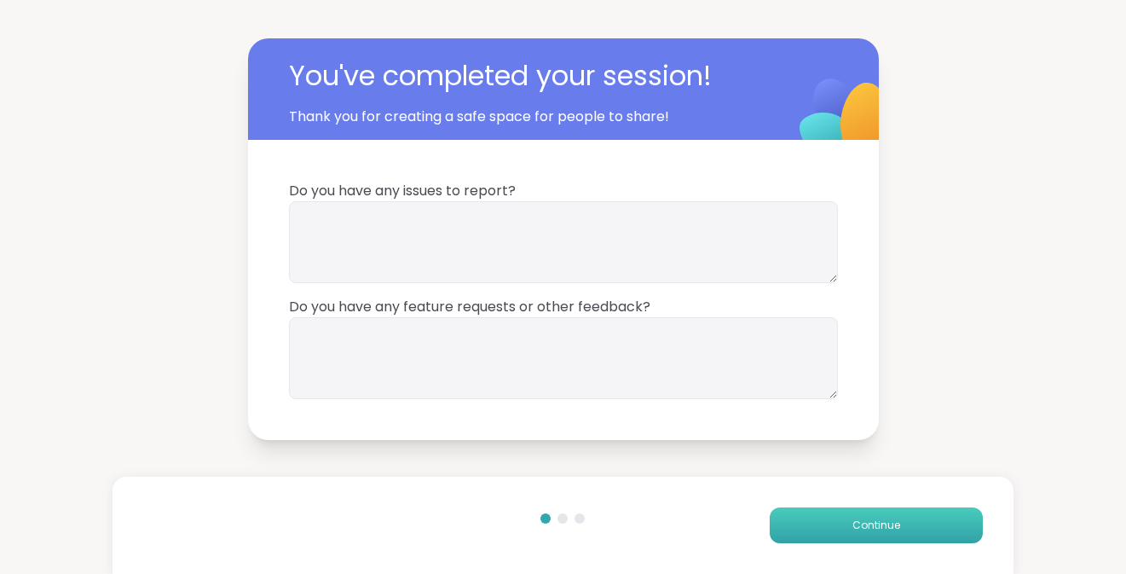
click at [863, 523] on span "Continue" at bounding box center [876, 524] width 48 height 15
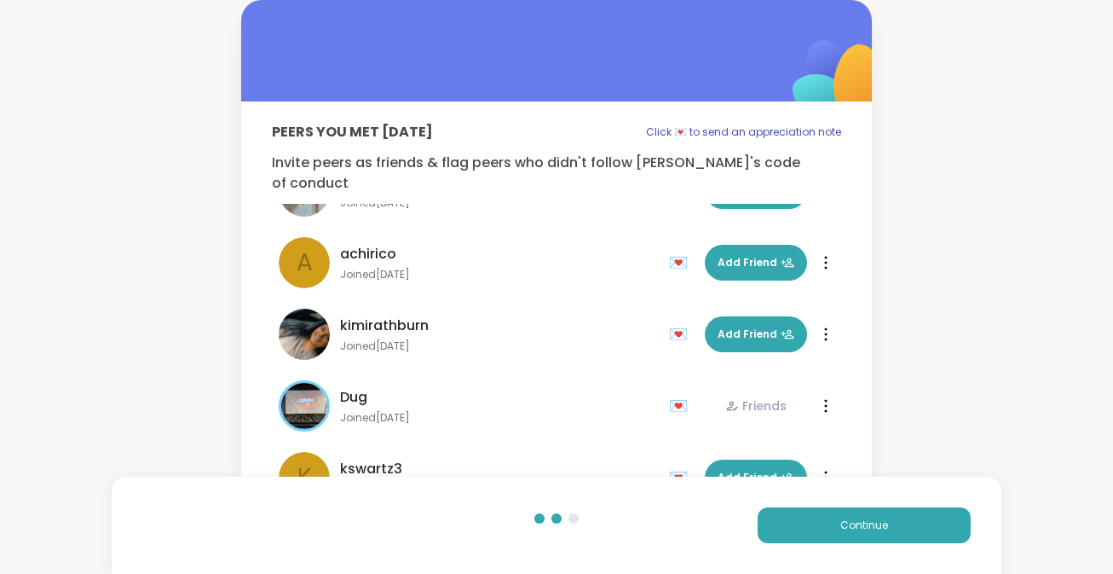
scroll to position [266, 0]
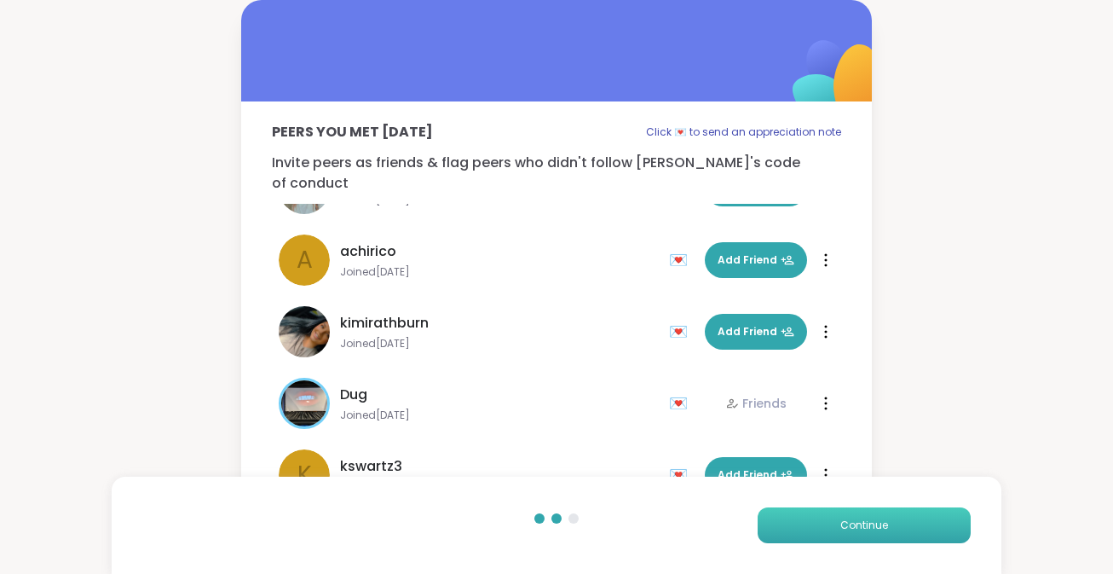
click at [839, 519] on button "Continue" at bounding box center [864, 525] width 213 height 36
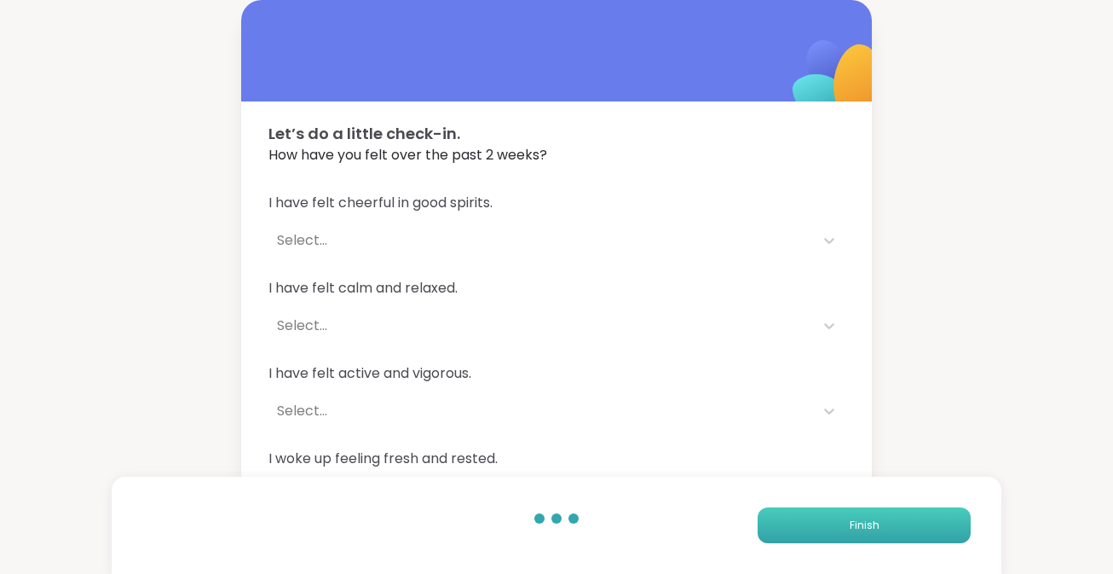
click at [871, 523] on span "Finish" at bounding box center [865, 524] width 30 height 15
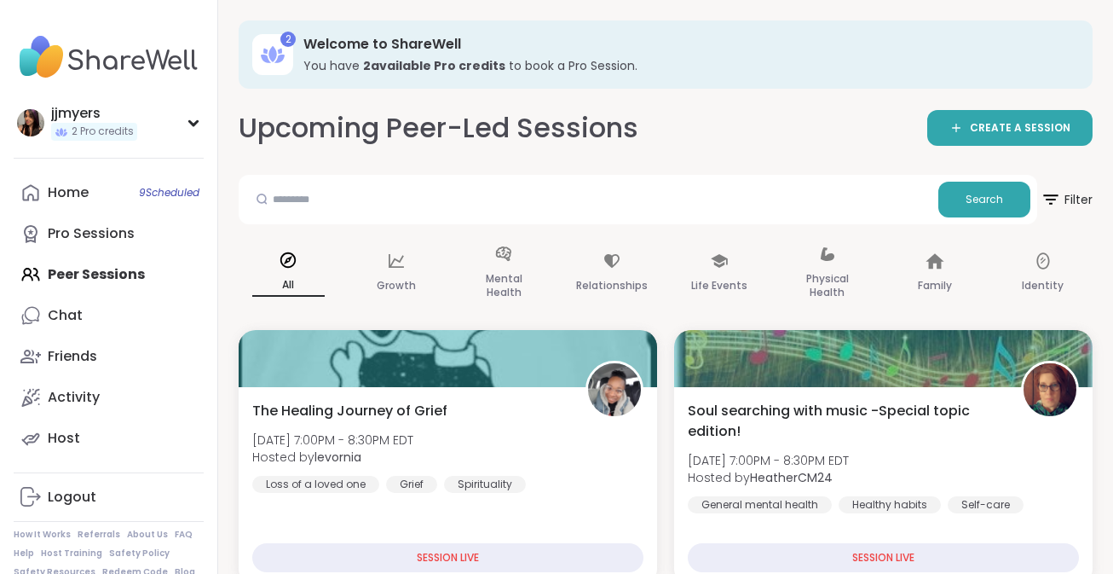
click at [692, 128] on div "Upcoming Peer-Led Sessions CREATE A SESSION" at bounding box center [666, 128] width 854 height 38
click at [101, 192] on link "Home 9 Scheduled" at bounding box center [109, 192] width 190 height 41
